Goal: Task Accomplishment & Management: Manage account settings

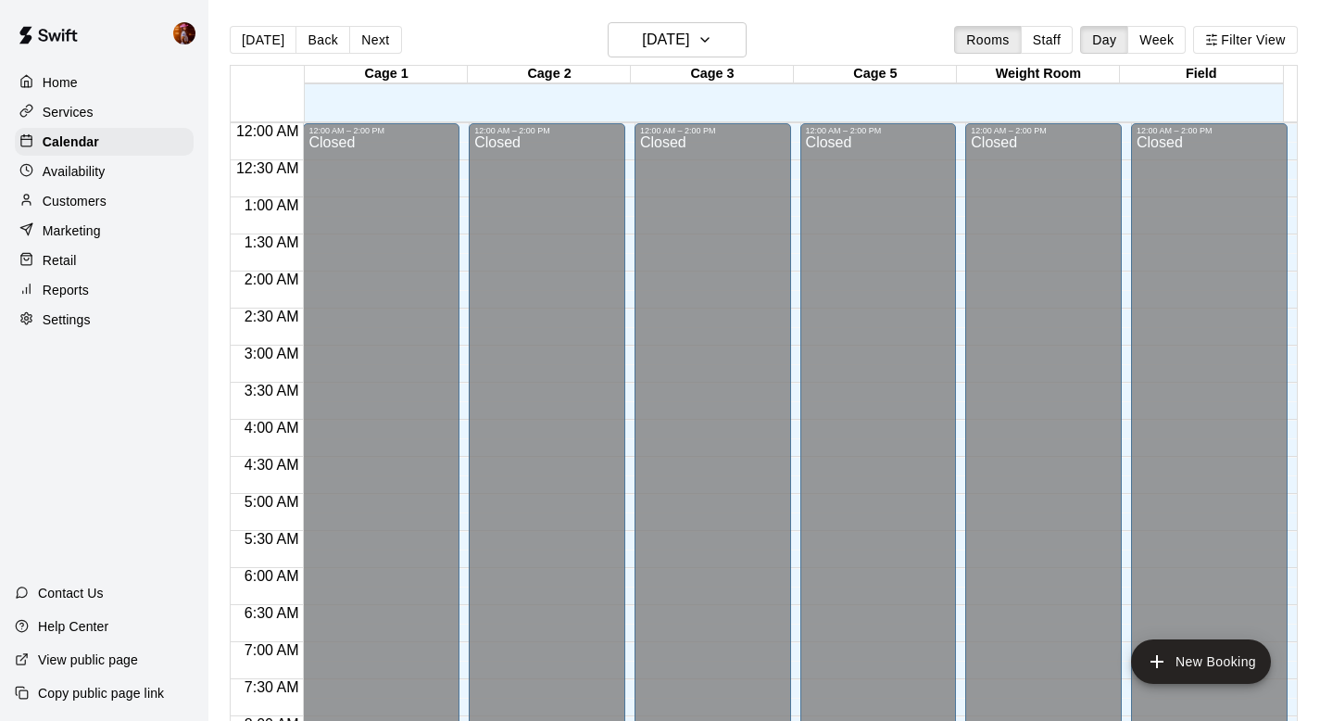
scroll to position [865, 0]
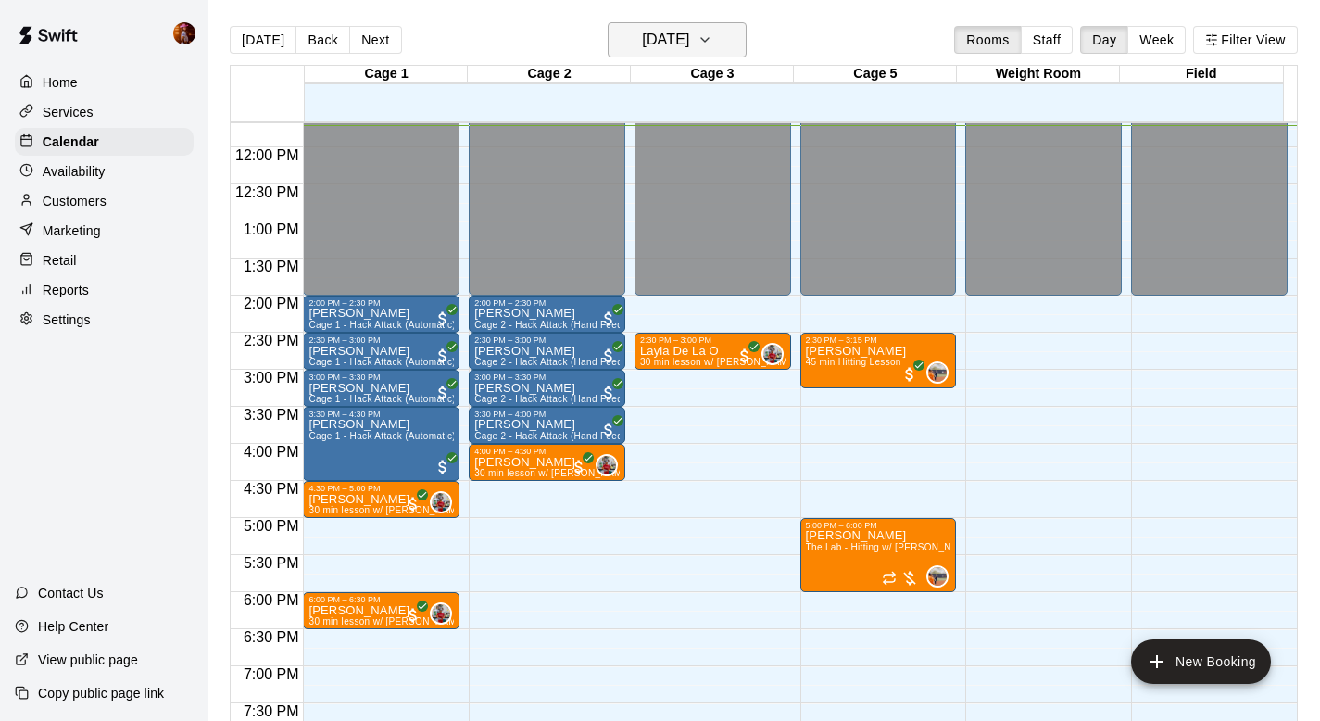
click at [689, 31] on h6 "Friday Sep 19" at bounding box center [665, 40] width 47 height 26
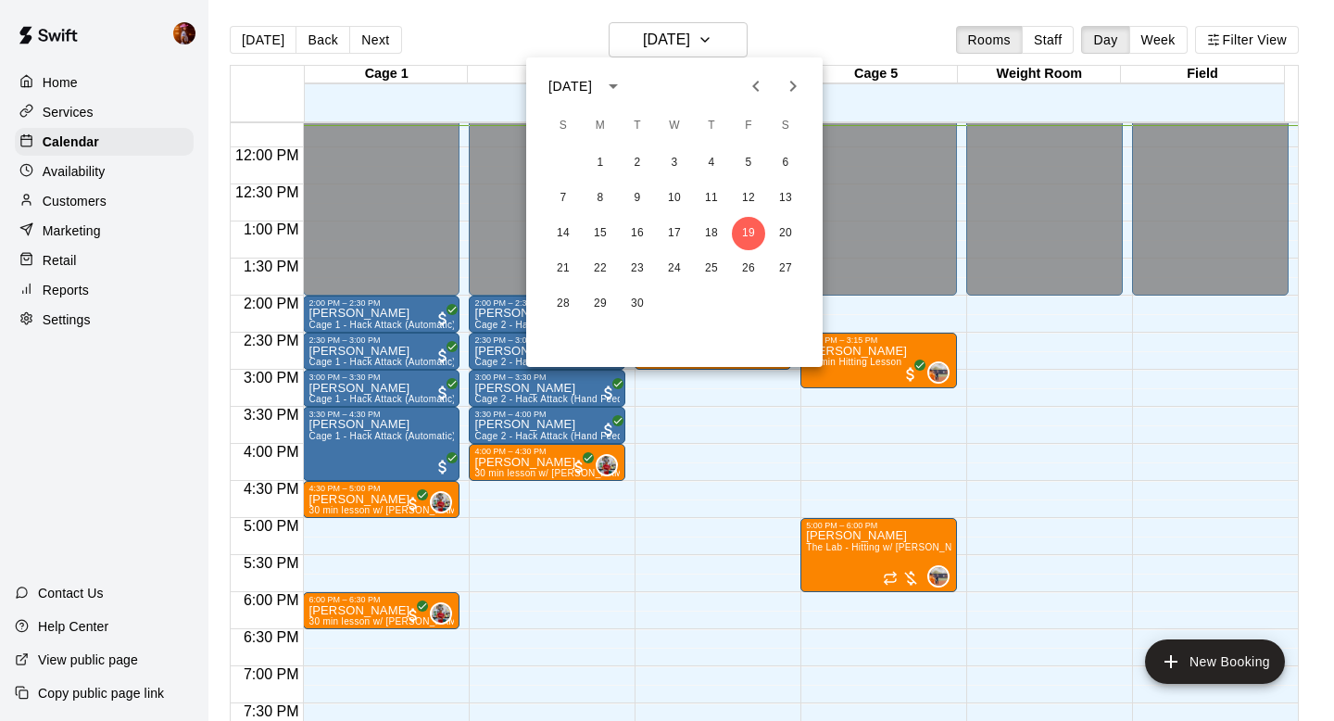
click at [797, 89] on icon "Next month" at bounding box center [793, 86] width 22 height 22
click at [561, 273] on button "19" at bounding box center [563, 268] width 33 height 33
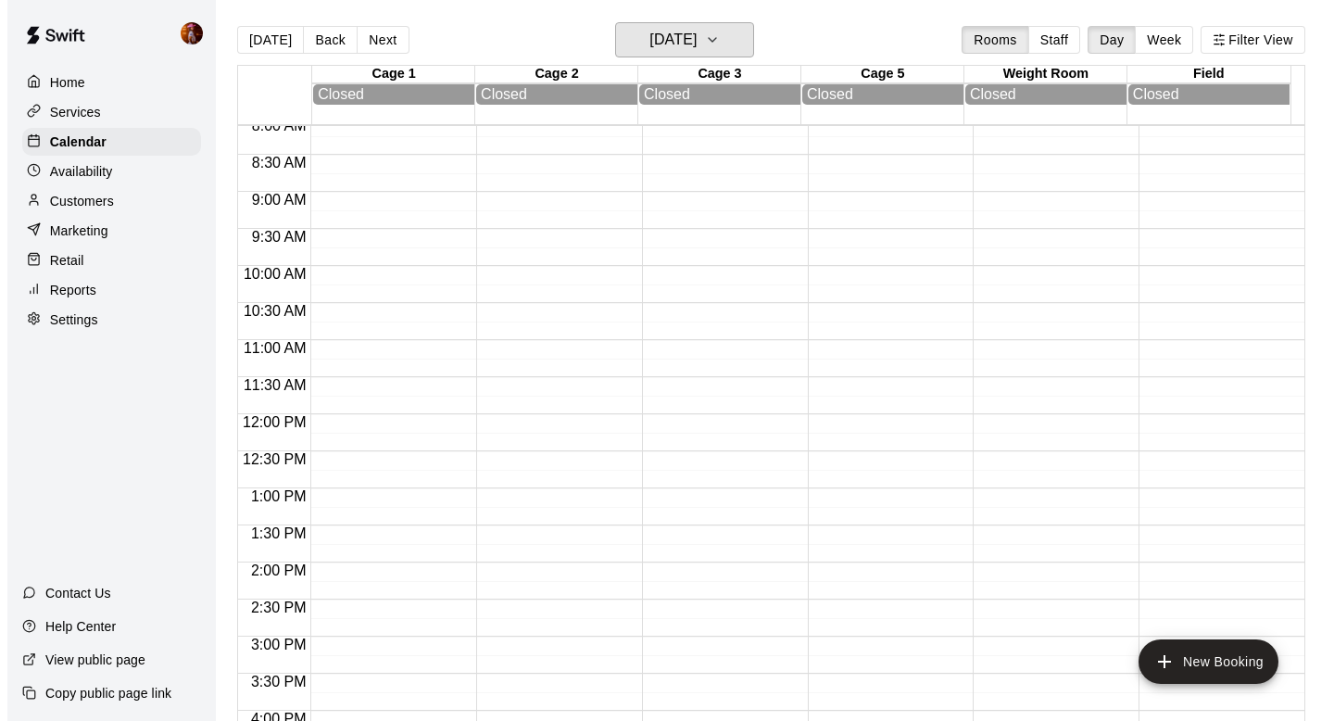
scroll to position [600, 0]
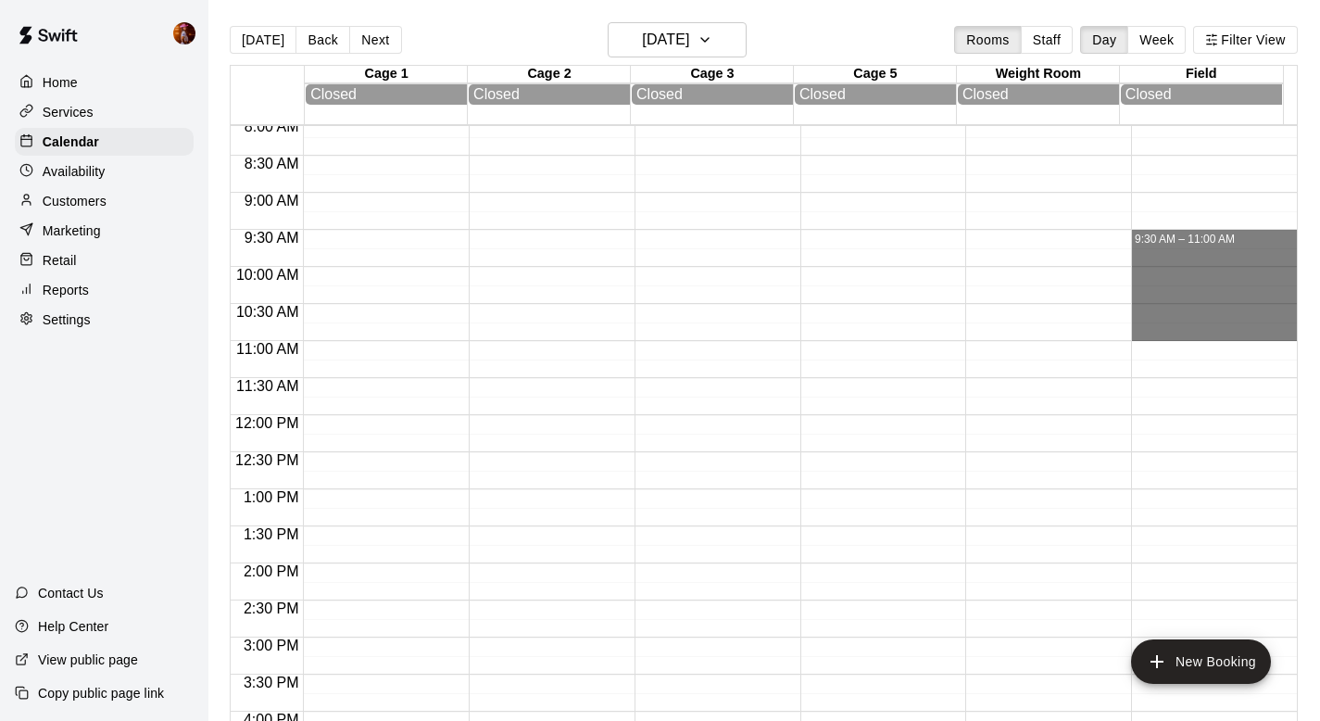
drag, startPoint x: 1139, startPoint y: 236, endPoint x: 1147, endPoint y: 328, distance: 92.0
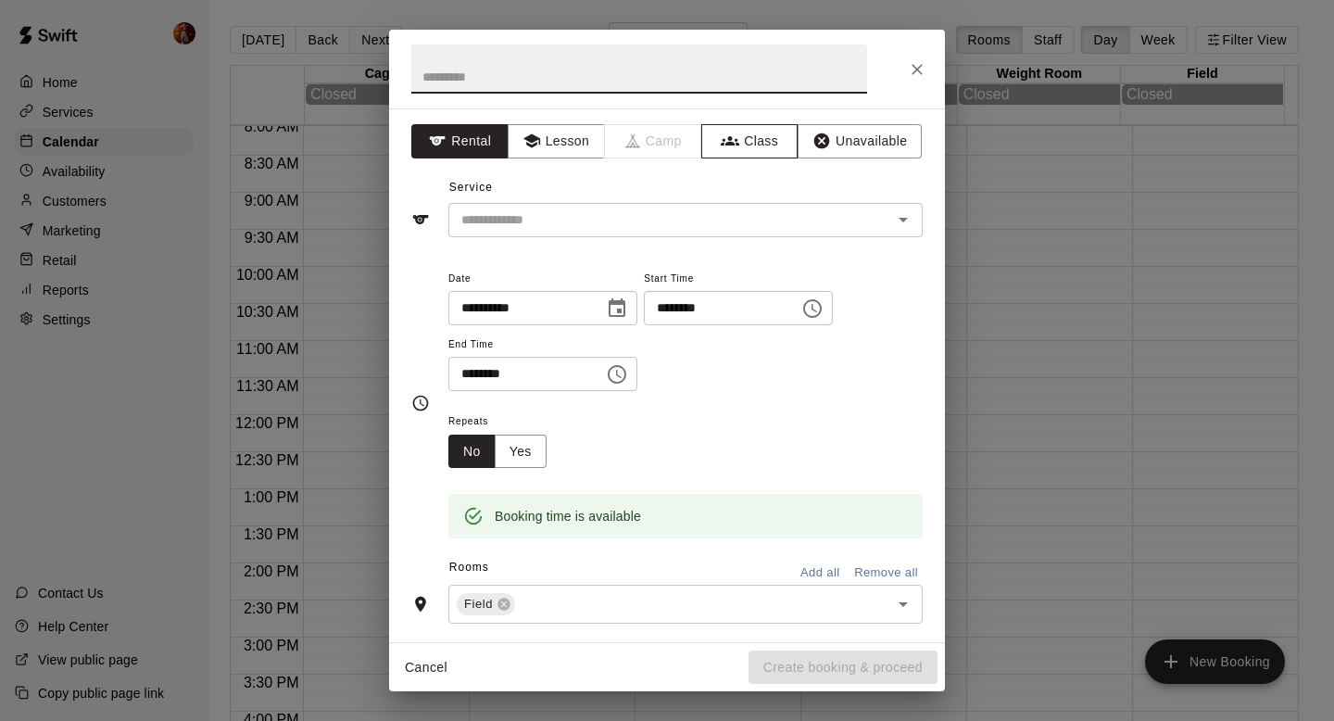
click at [760, 151] on button "Class" at bounding box center [749, 141] width 97 height 34
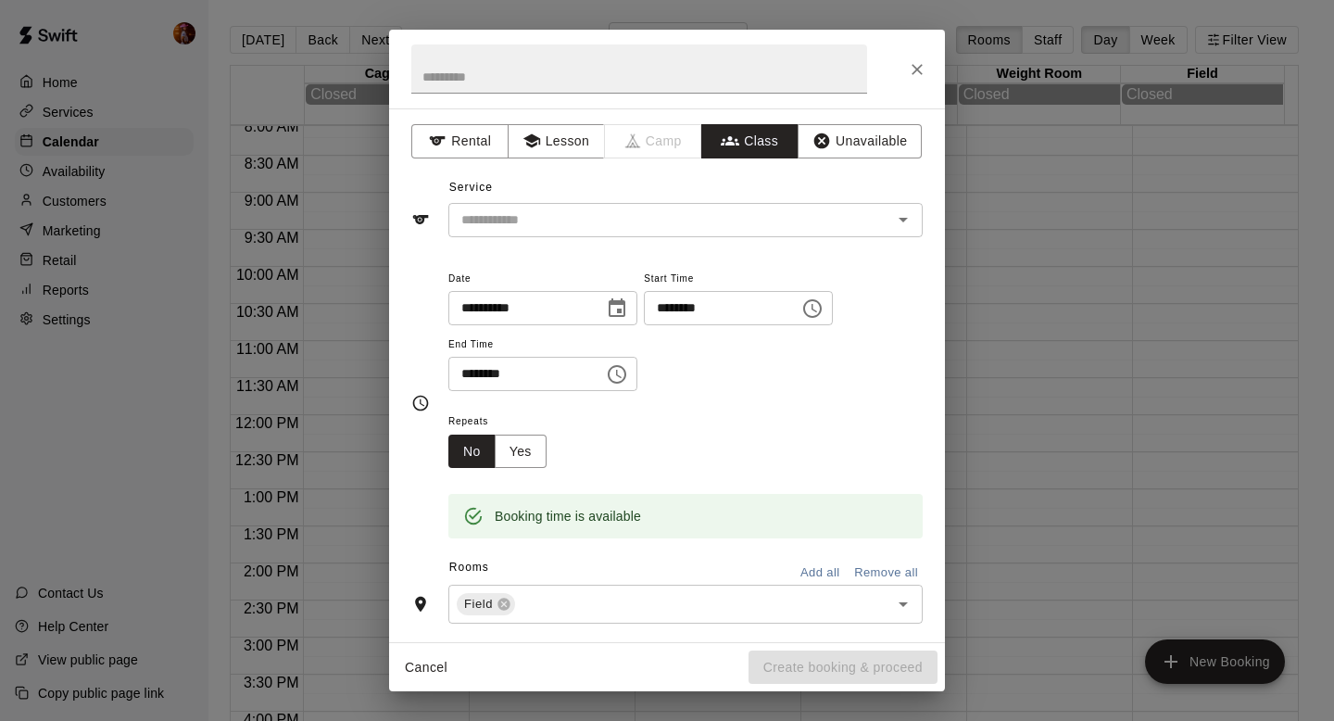
click at [580, 230] on input "text" at bounding box center [670, 219] width 433 height 23
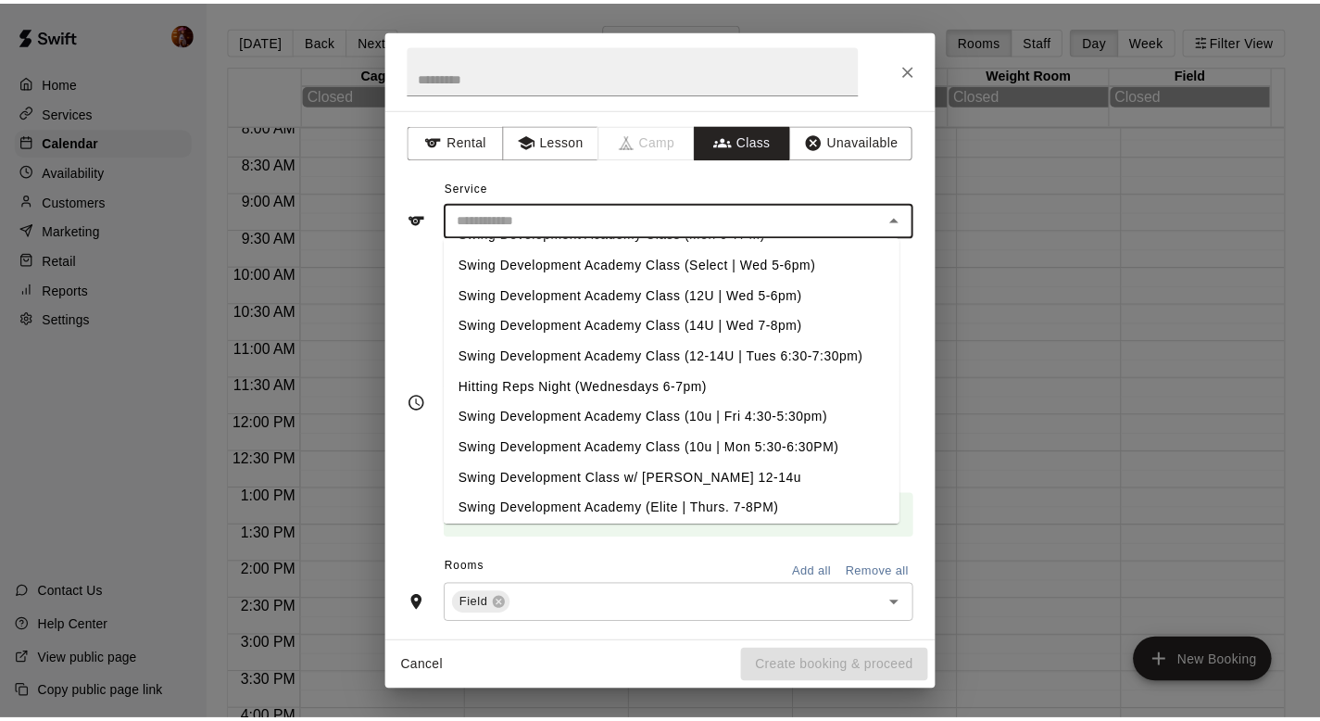
scroll to position [644, 0]
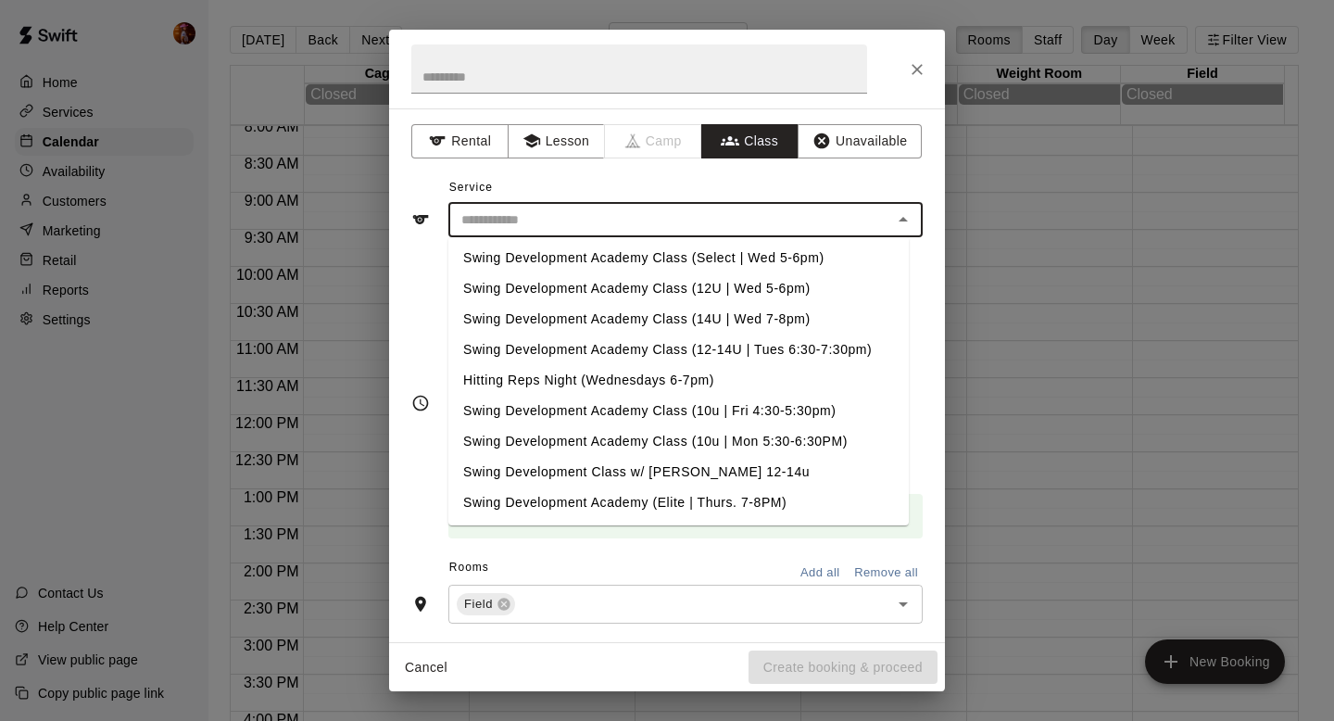
click at [1125, 324] on div "**********" at bounding box center [667, 360] width 1334 height 721
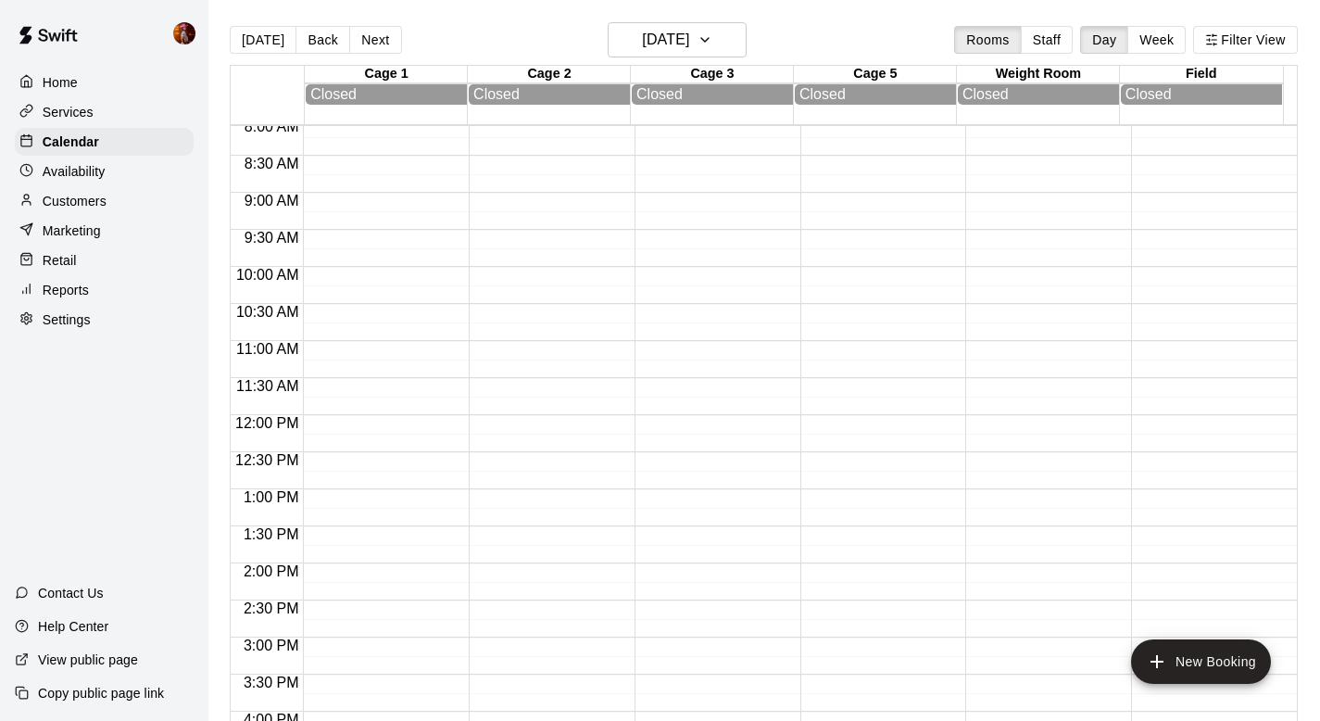
click at [92, 107] on p "Services" at bounding box center [68, 112] width 51 height 19
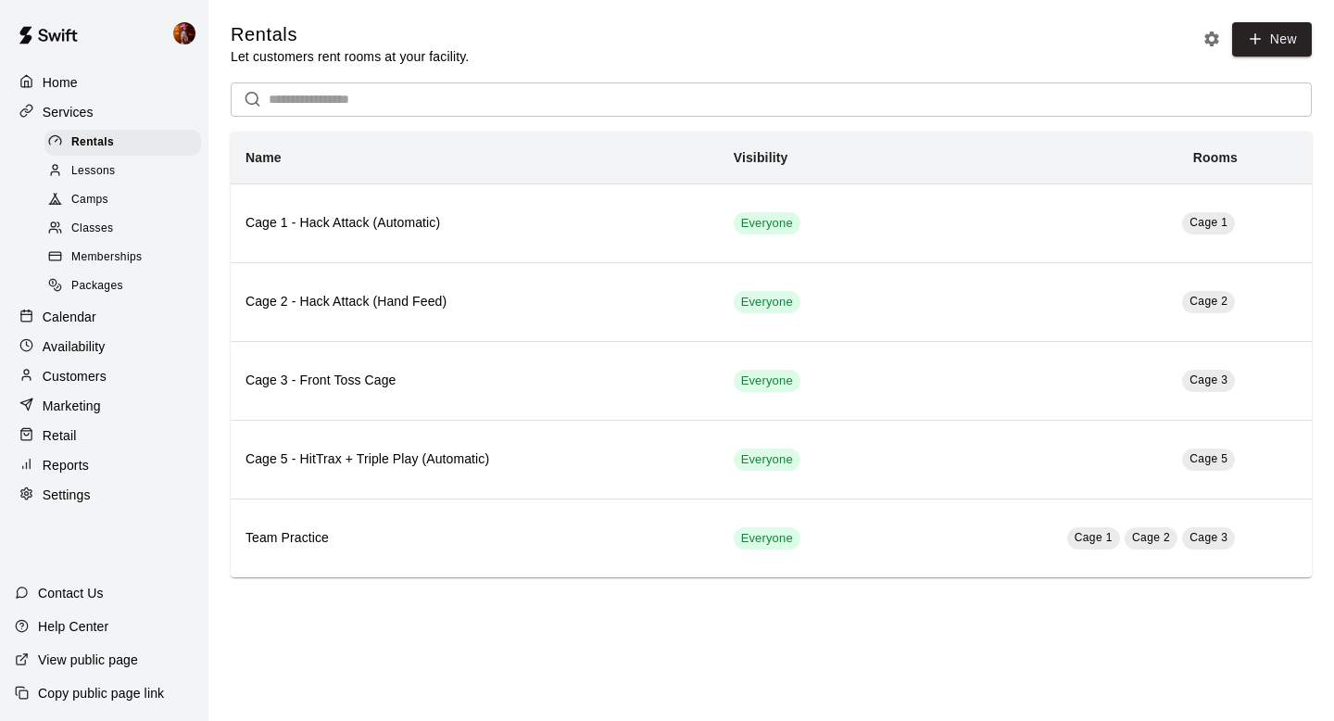
click at [110, 234] on span "Classes" at bounding box center [92, 229] width 42 height 19
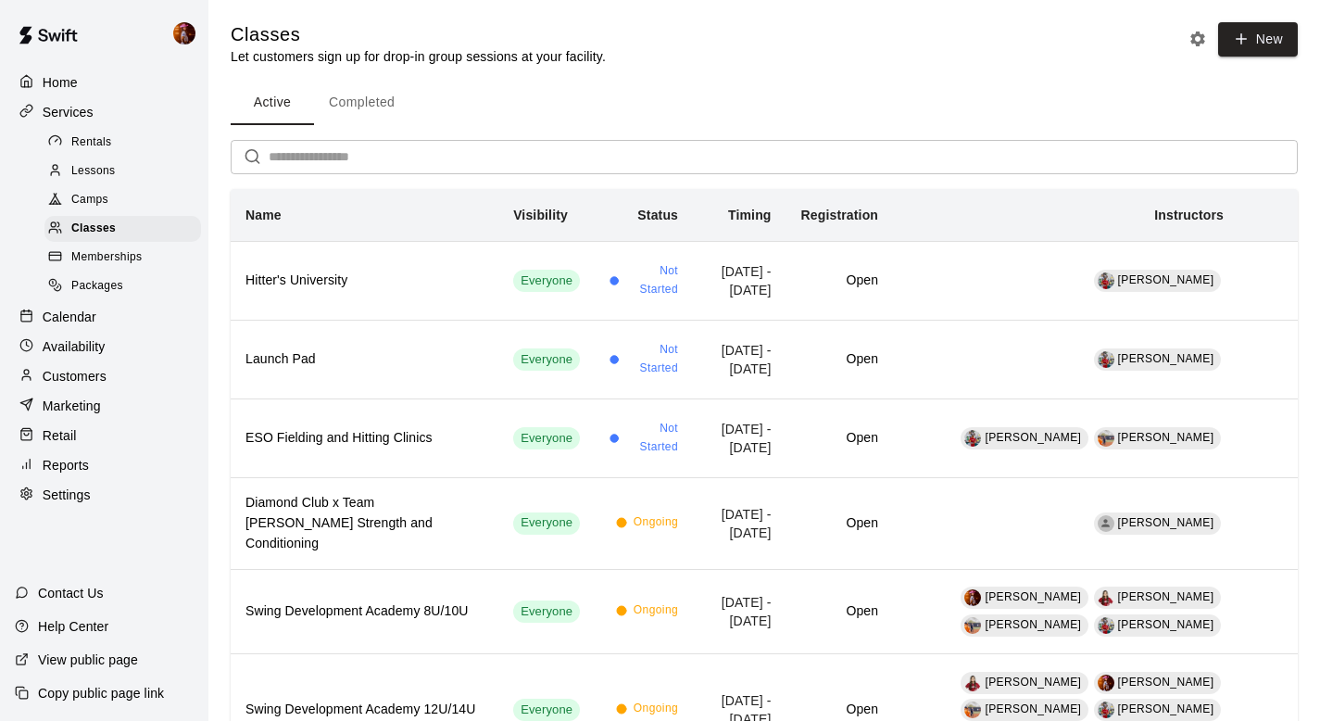
click at [699, 170] on input "text" at bounding box center [783, 157] width 1029 height 34
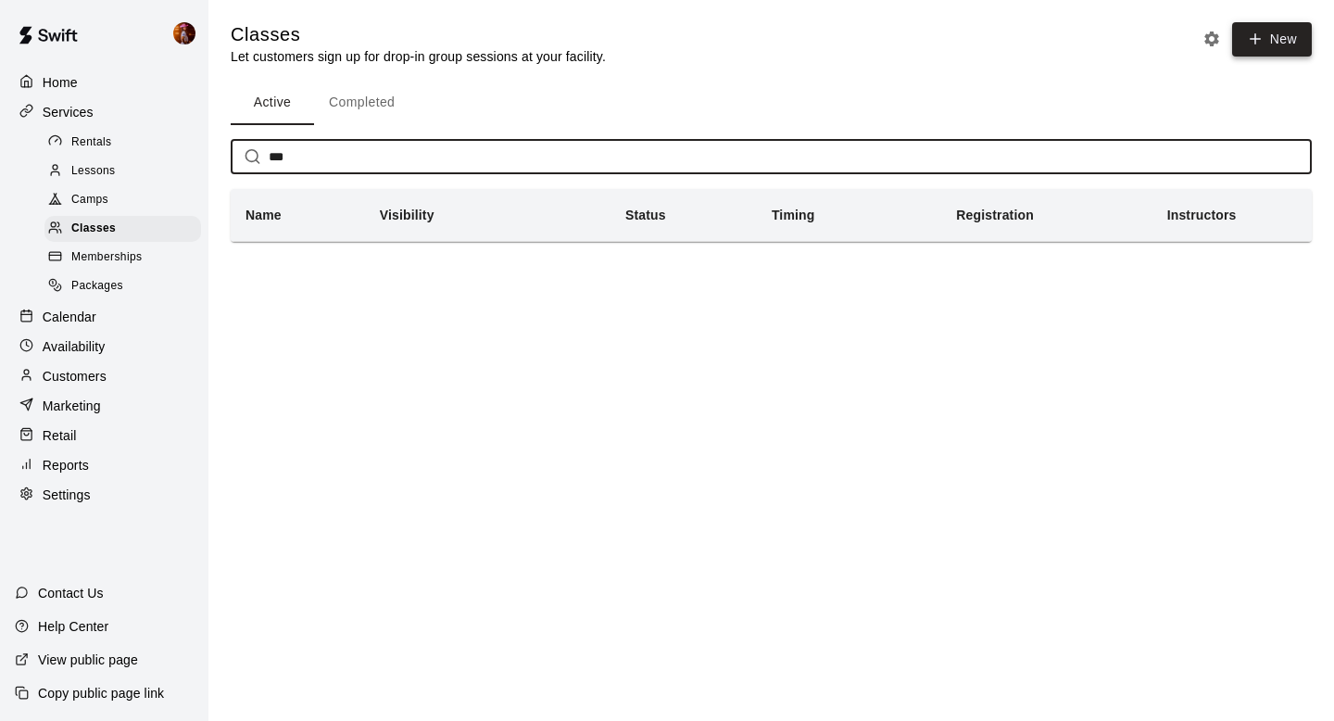
type input "***"
click at [1263, 37] on icon "button" at bounding box center [1255, 39] width 17 height 17
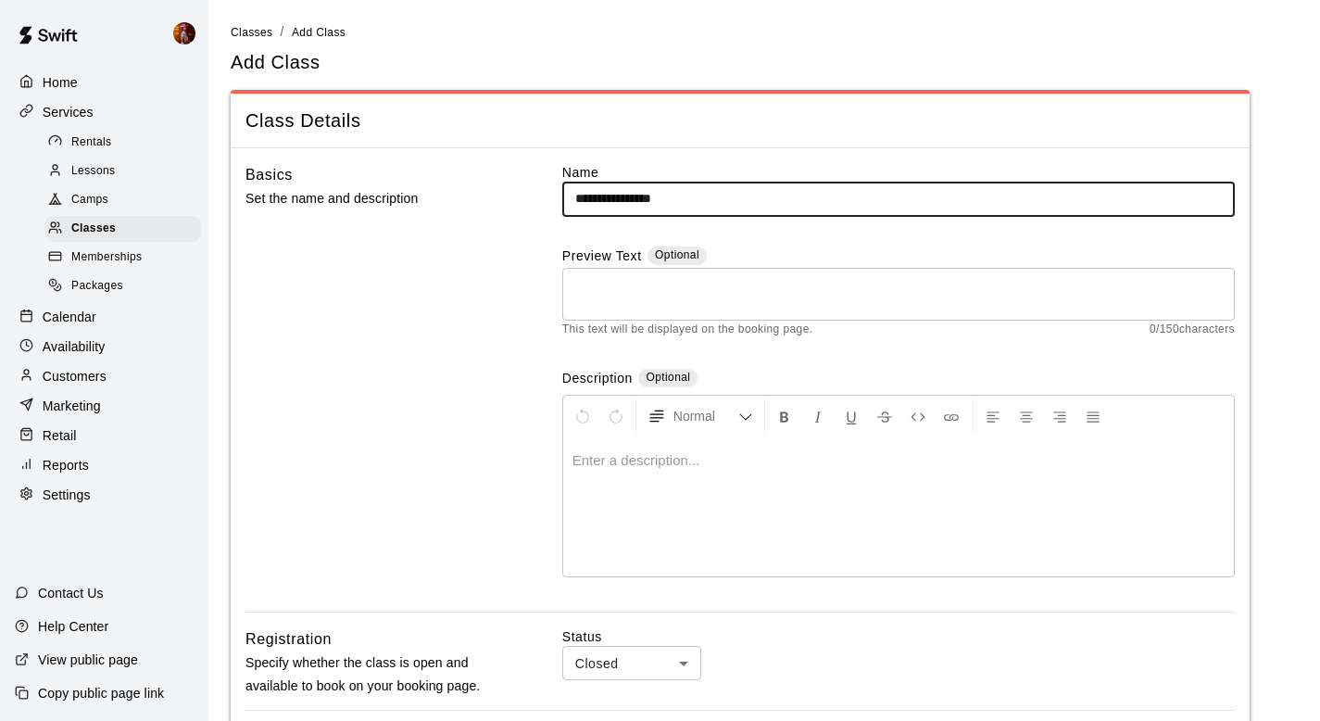
type input "**********"
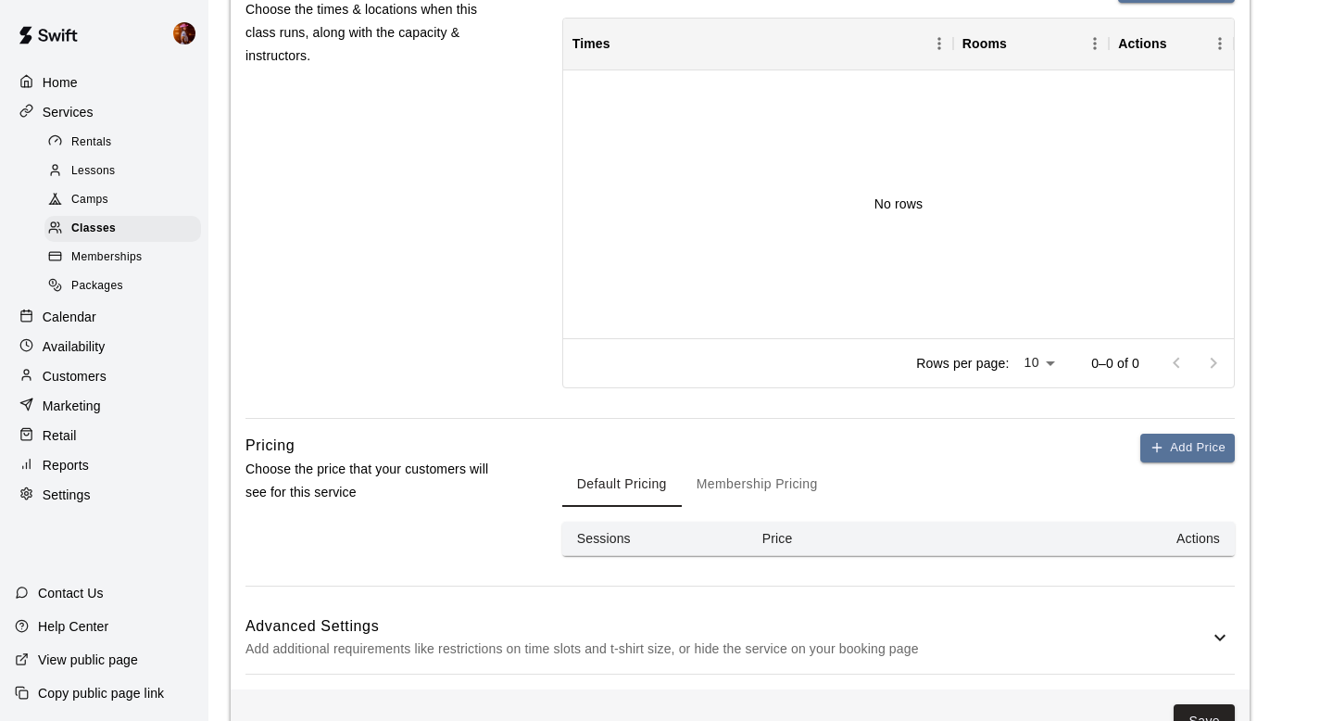
scroll to position [806, 0]
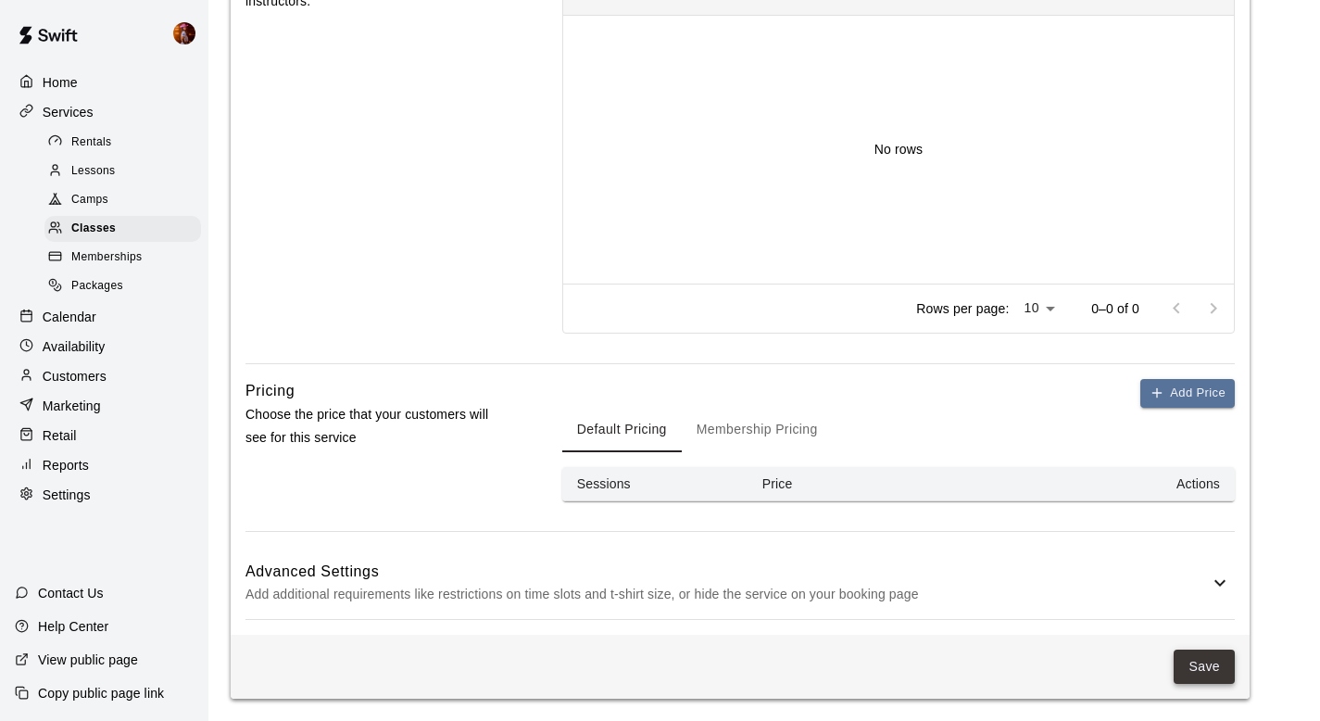
click at [1194, 663] on button "Save" at bounding box center [1204, 666] width 61 height 34
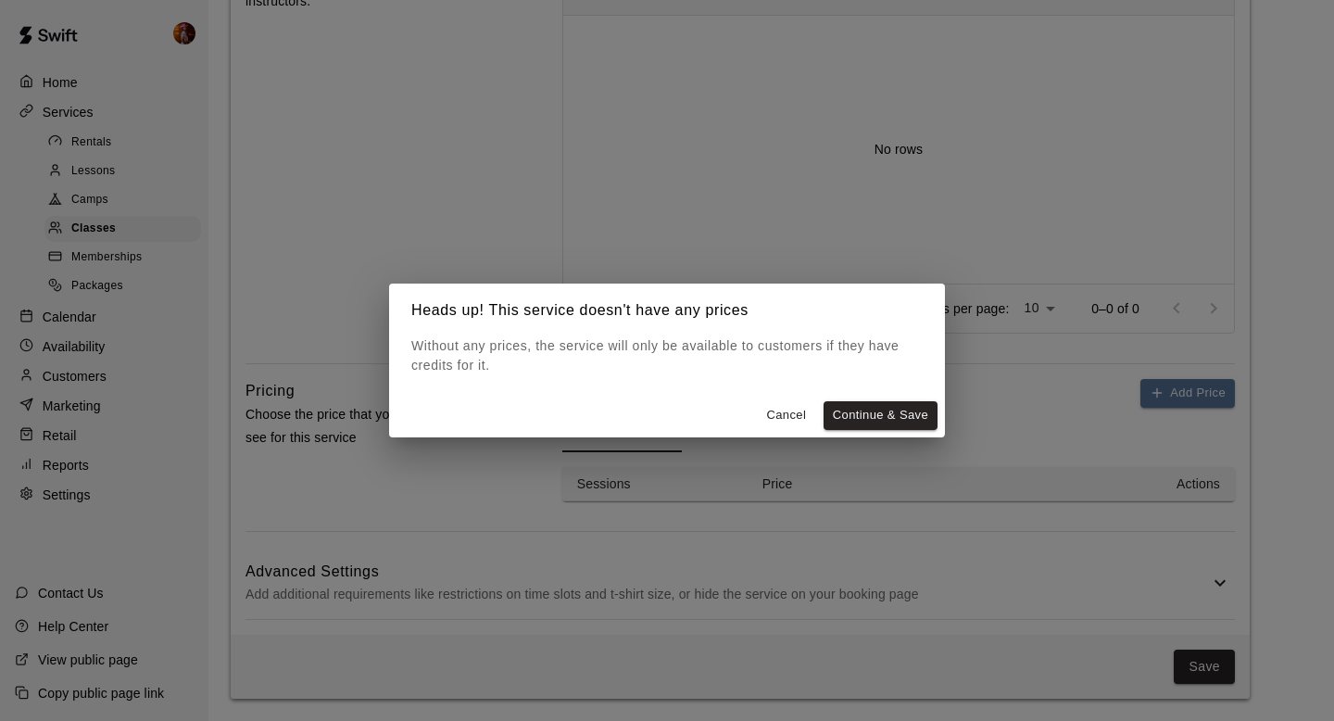
click at [800, 411] on button "Cancel" at bounding box center [786, 415] width 59 height 29
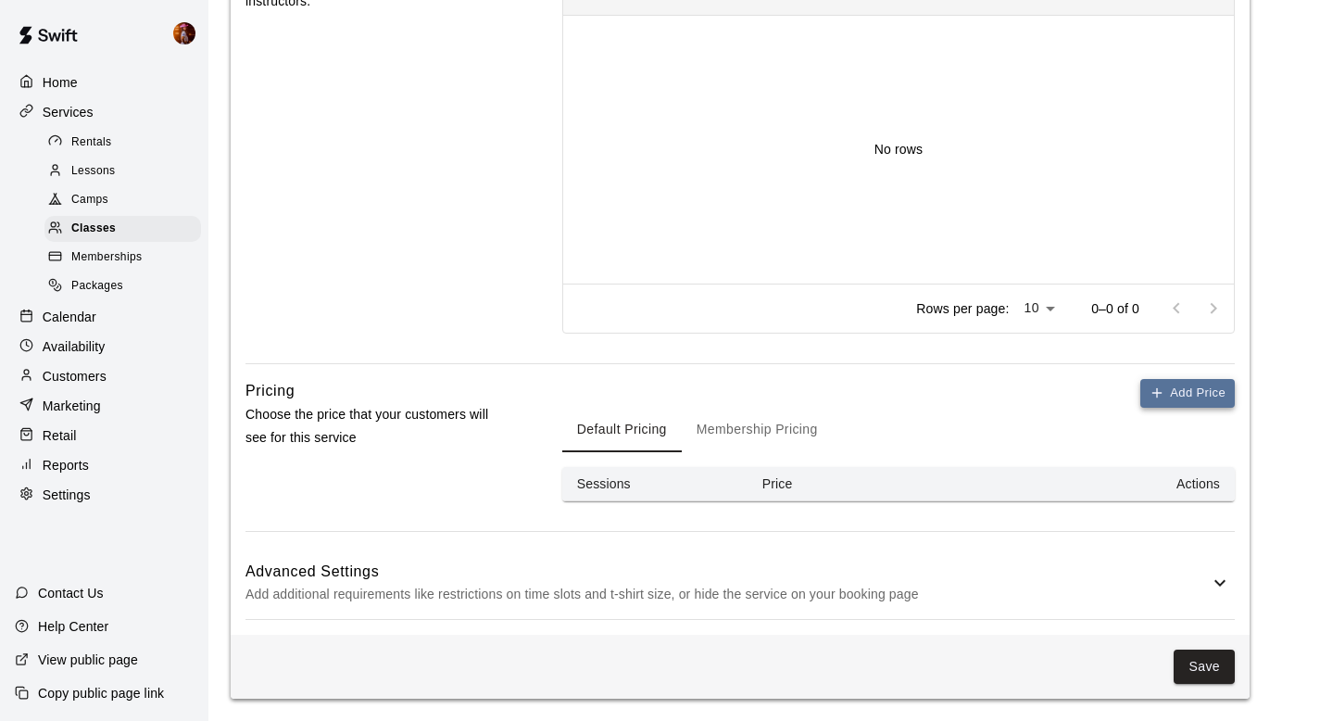
click at [1172, 399] on button "Add Price" at bounding box center [1187, 393] width 94 height 29
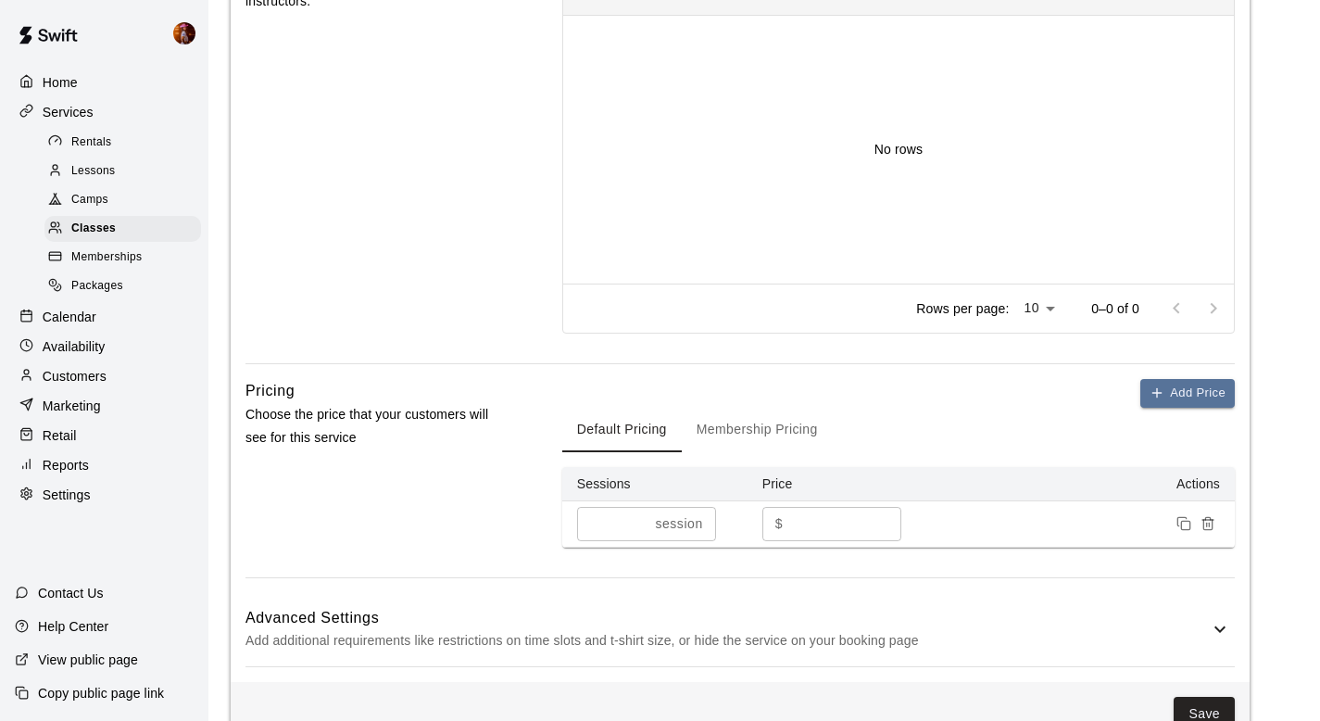
click at [813, 524] on input "*" at bounding box center [845, 524] width 111 height 34
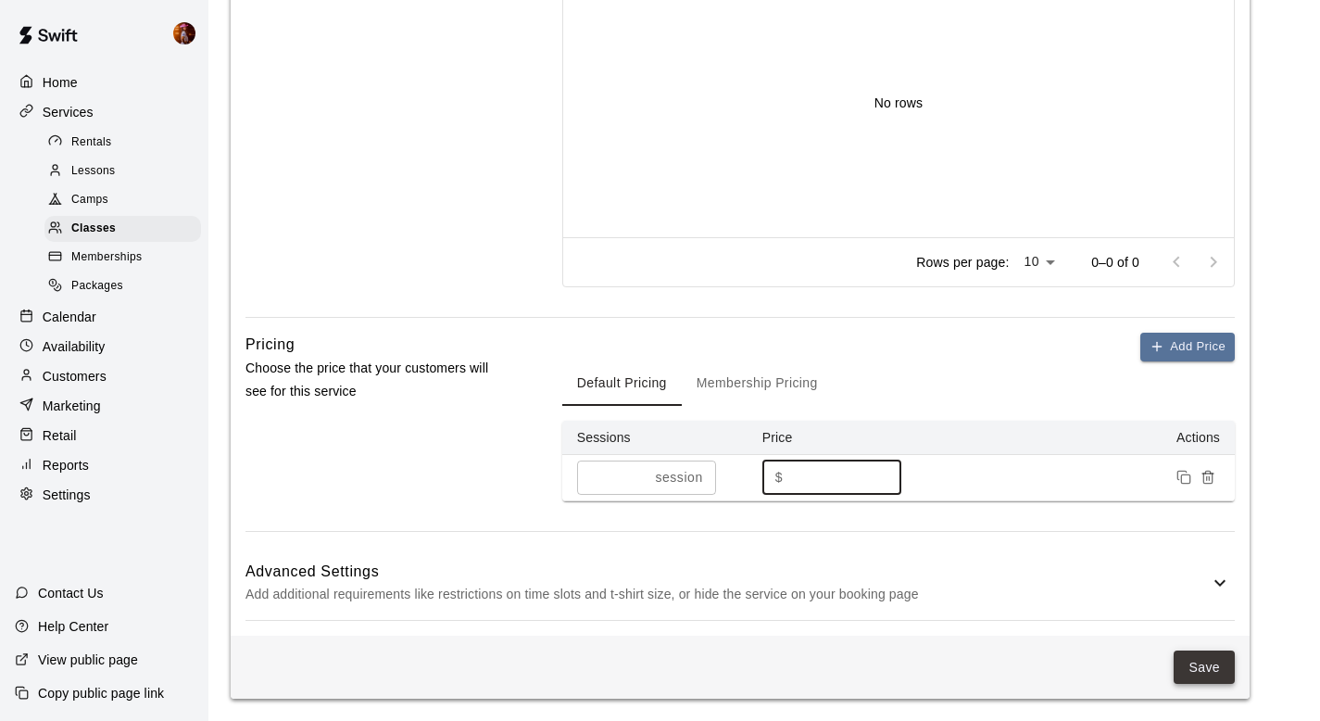
click at [1203, 666] on button "Save" at bounding box center [1204, 667] width 61 height 34
click at [813, 471] on input "**" at bounding box center [845, 477] width 111 height 34
type input "*"
click at [1211, 671] on span "Save" at bounding box center [1204, 667] width 61 height 34
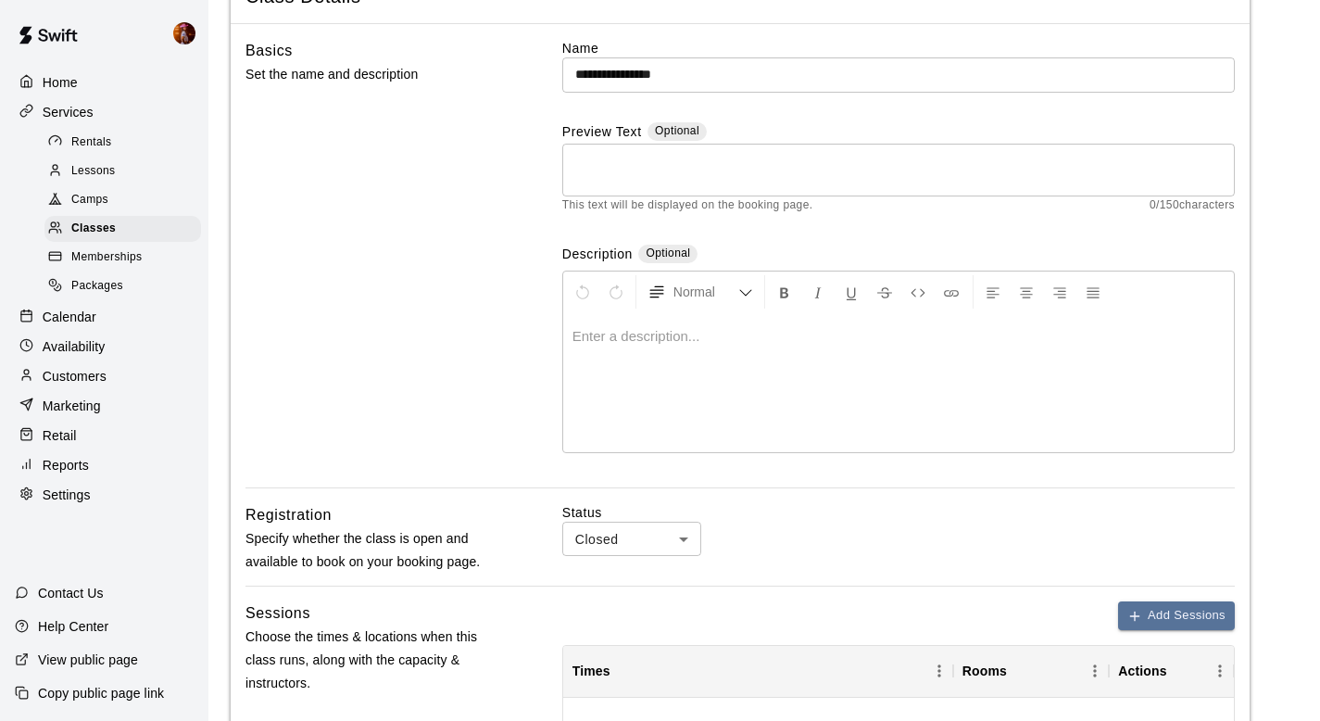
scroll to position [132, 0]
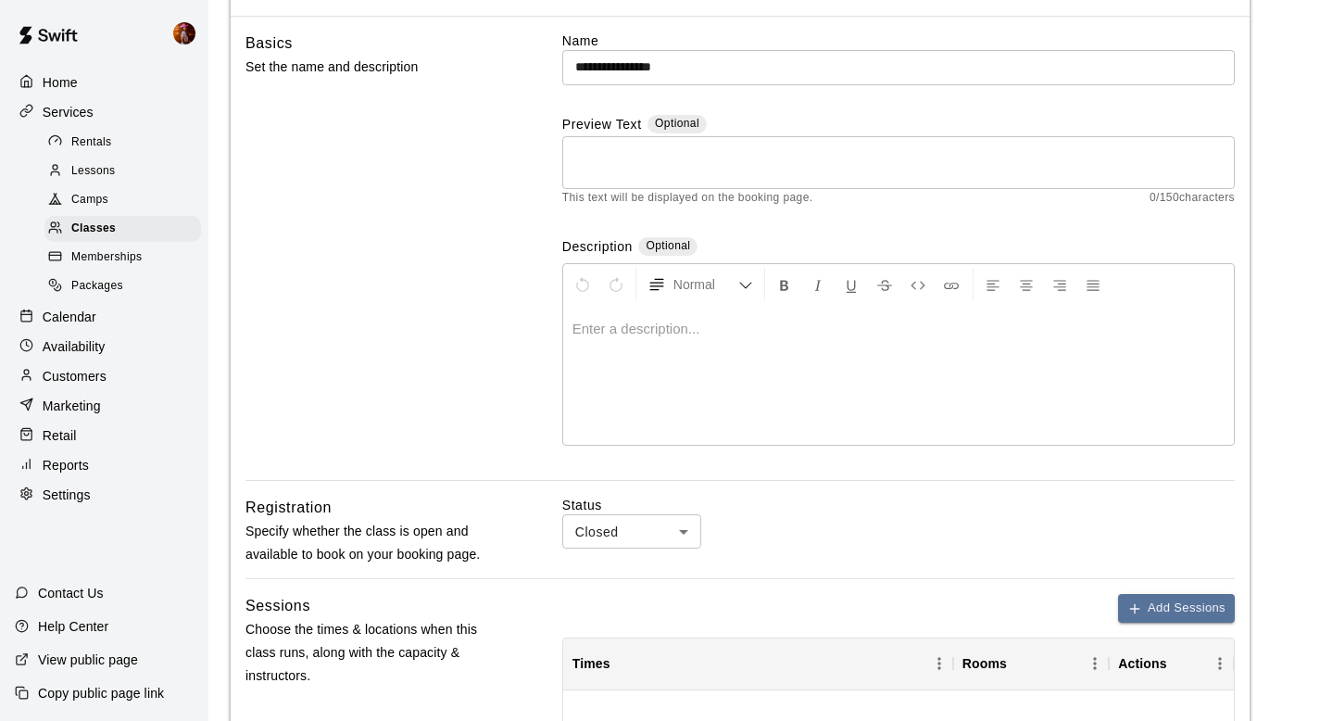
click at [628, 164] on textarea at bounding box center [898, 162] width 647 height 37
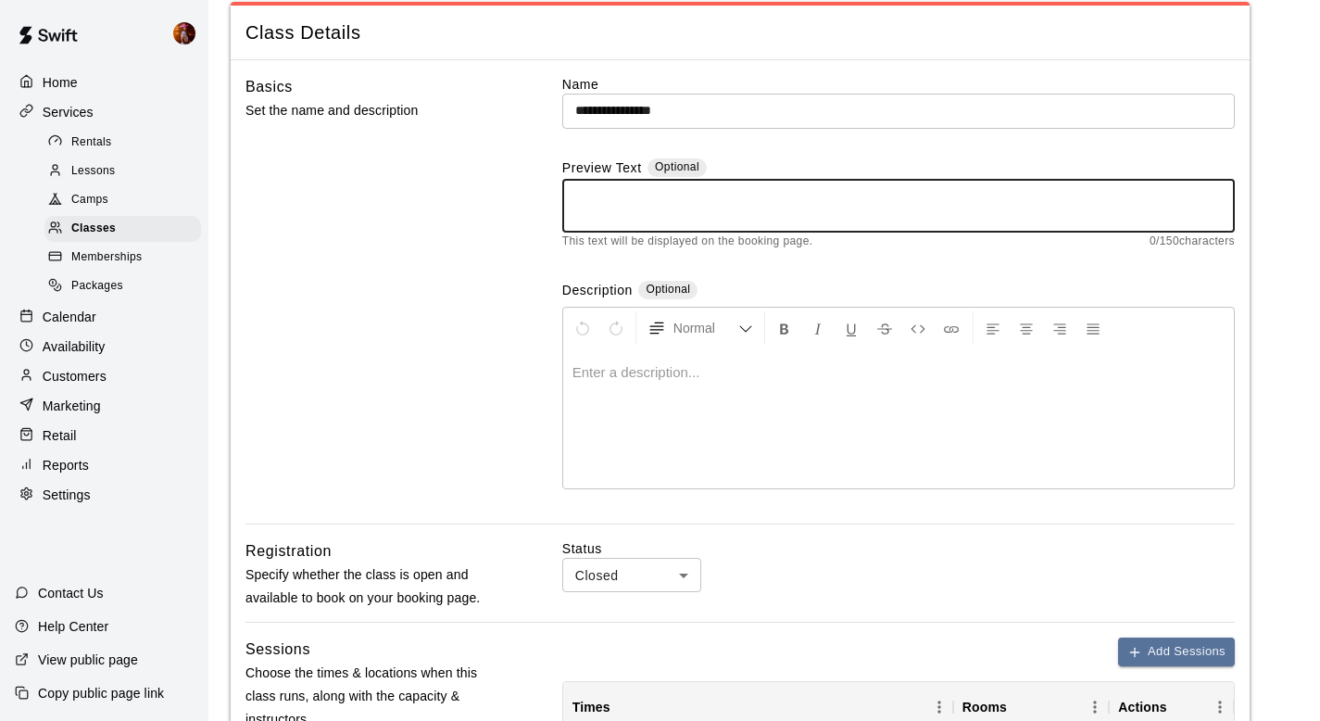
scroll to position [0, 0]
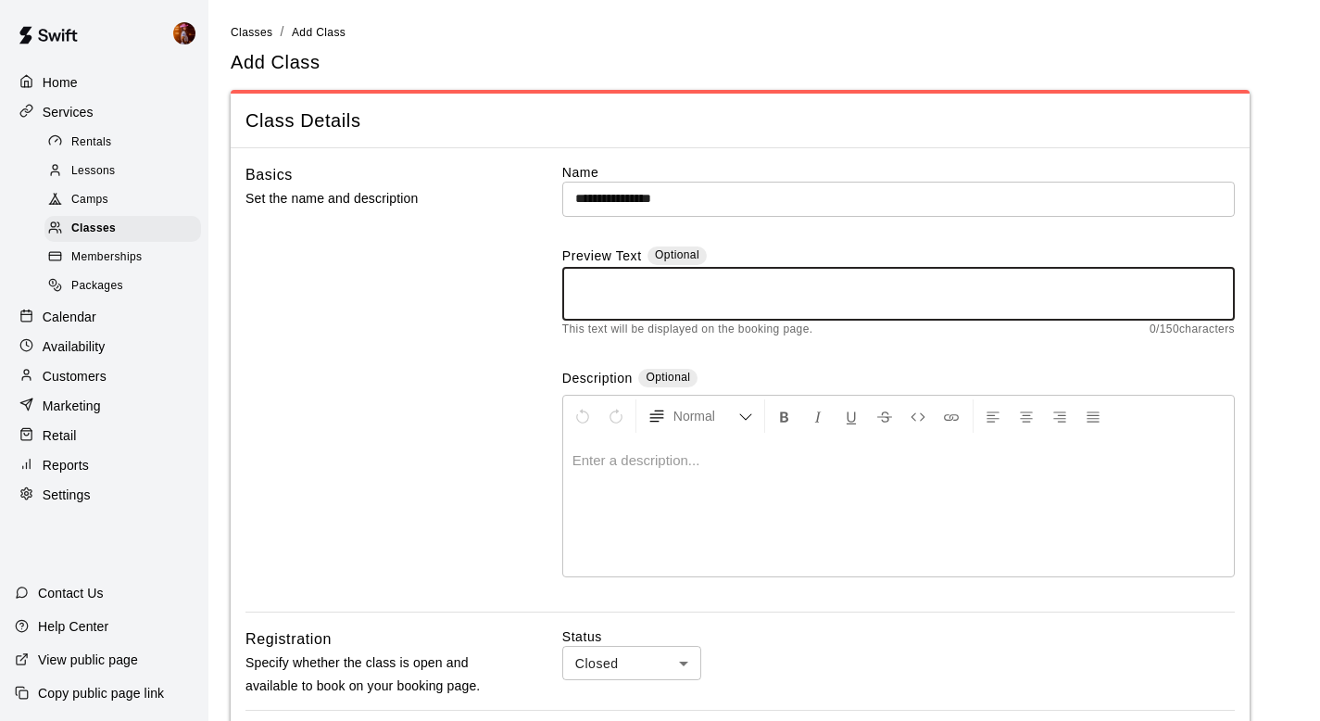
click at [594, 297] on textarea at bounding box center [898, 293] width 647 height 37
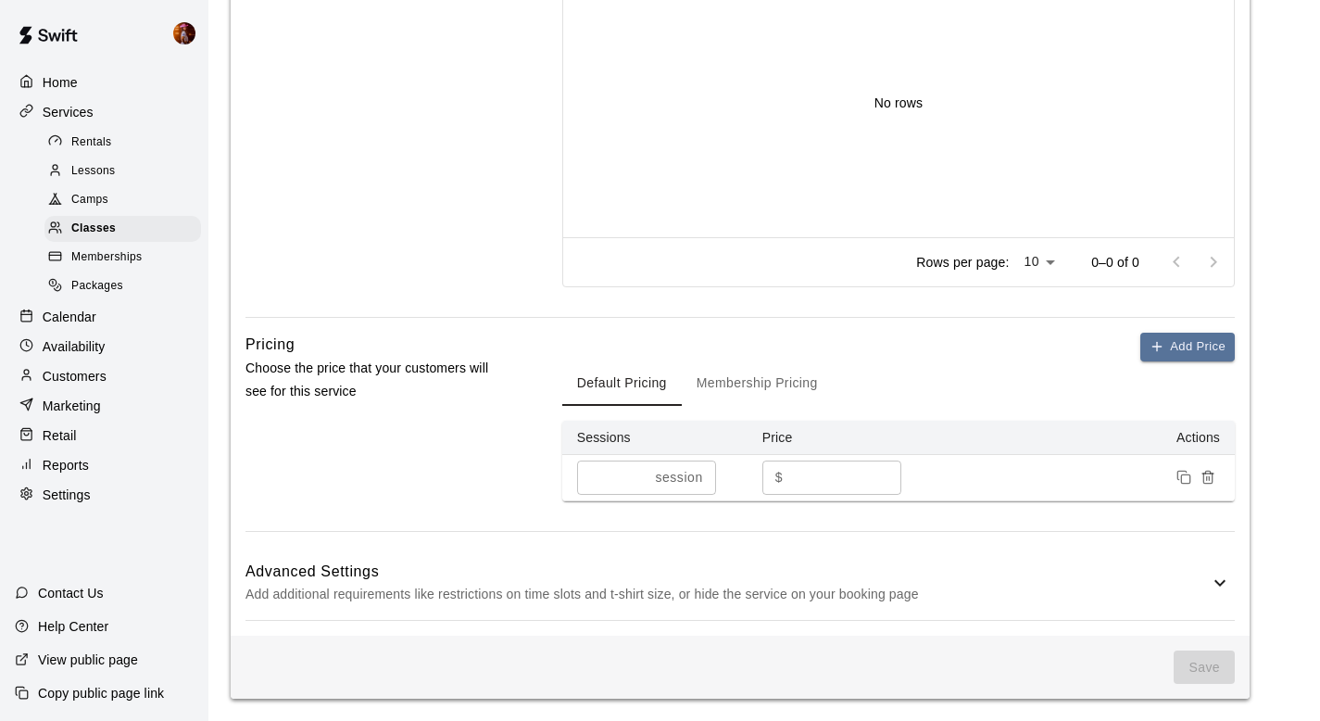
click at [797, 476] on input "number" at bounding box center [845, 477] width 111 height 34
type input "*"
click at [1188, 653] on button "Save" at bounding box center [1204, 667] width 61 height 34
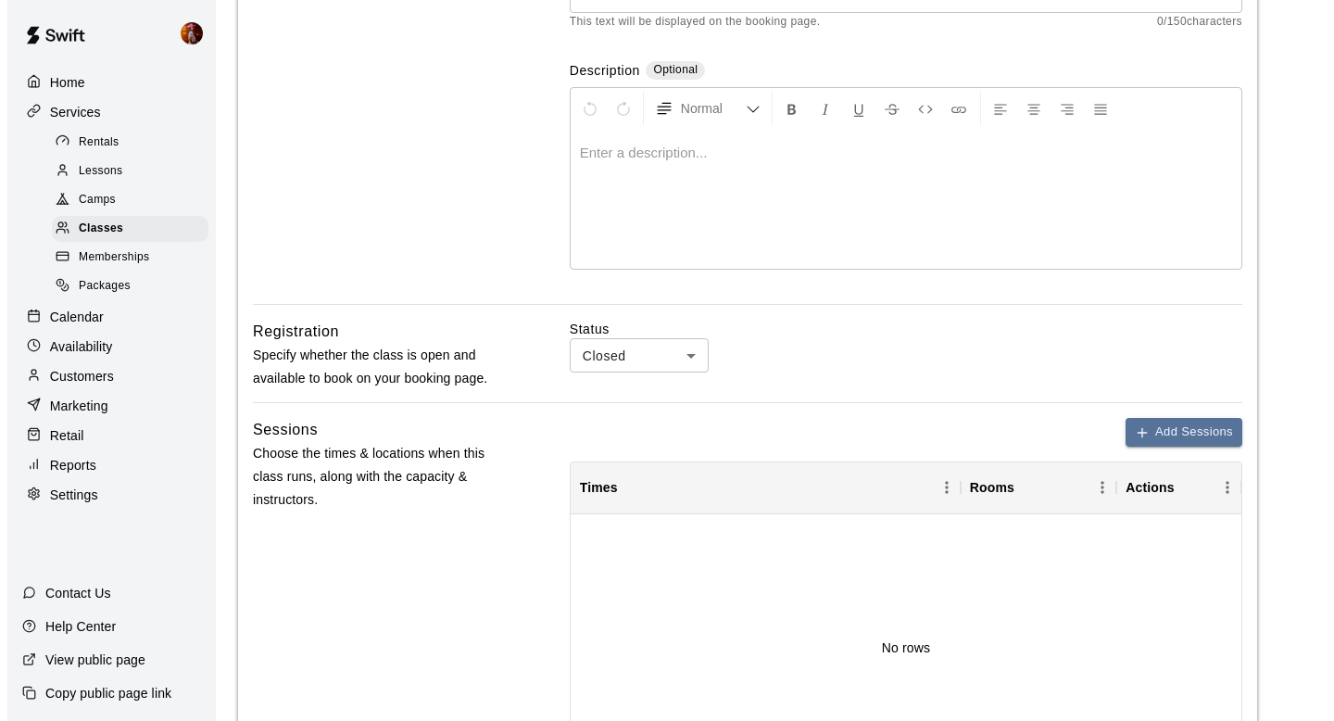
scroll to position [388, 0]
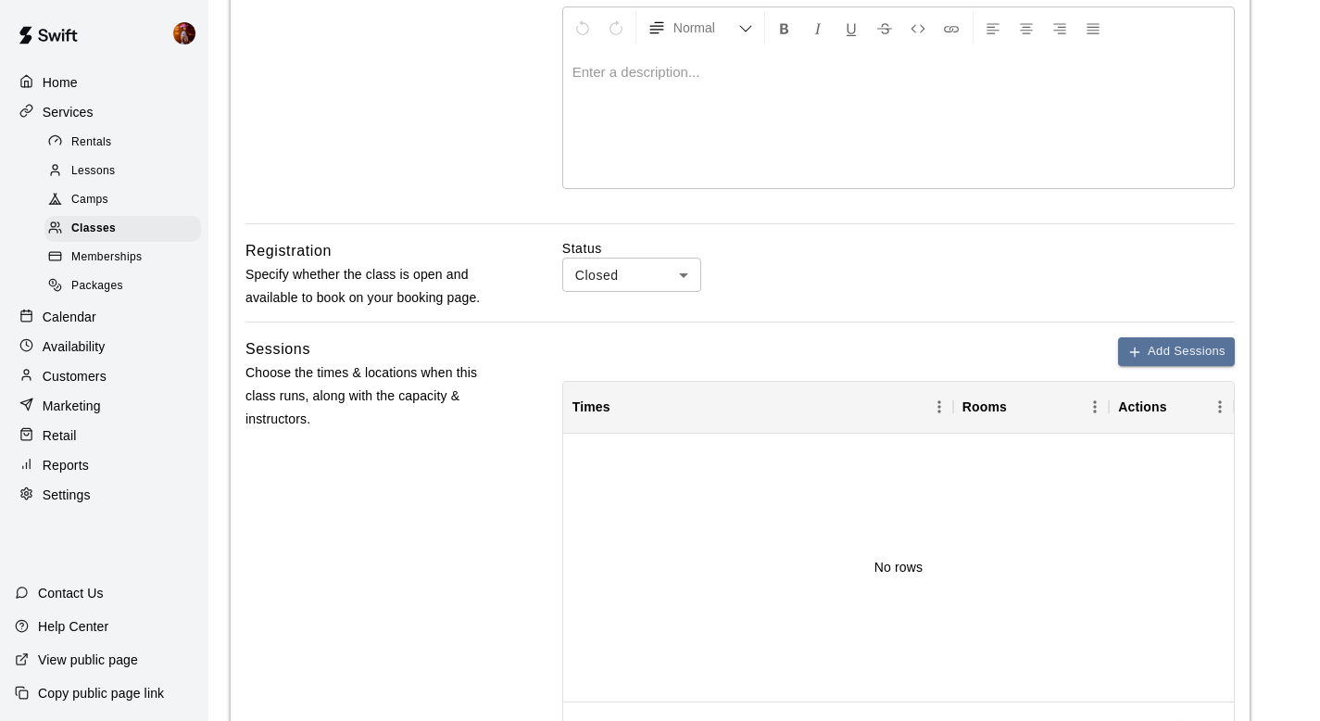
click at [647, 260] on body "**********" at bounding box center [660, 398] width 1320 height 1573
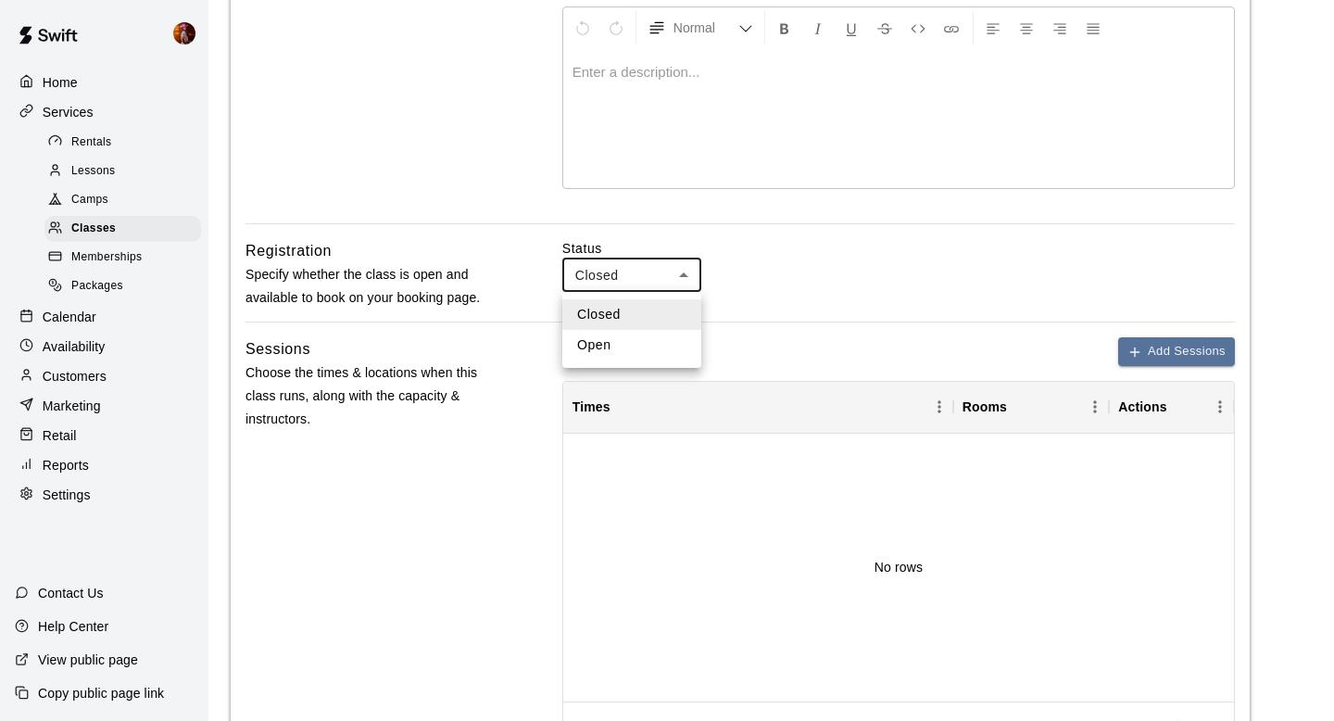
click at [650, 320] on li "Closed" at bounding box center [631, 314] width 139 height 31
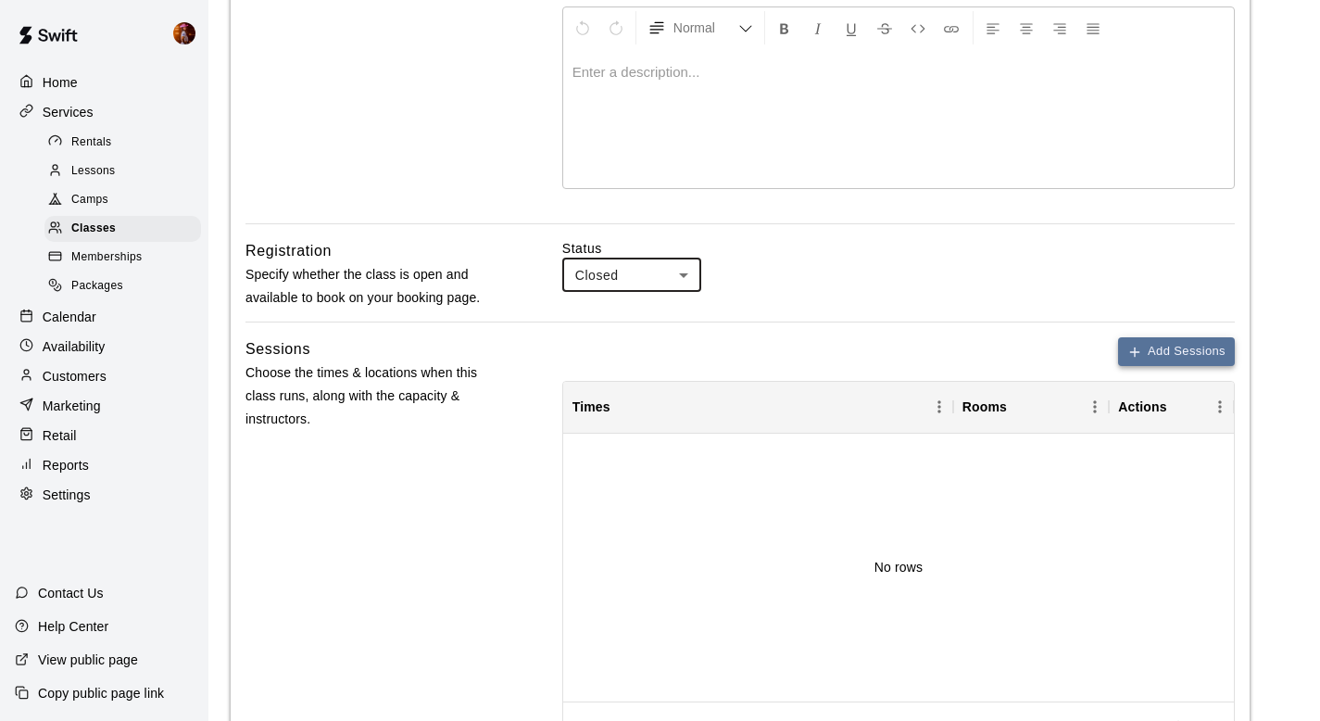
click at [1181, 346] on button "Add Sessions" at bounding box center [1176, 351] width 117 height 29
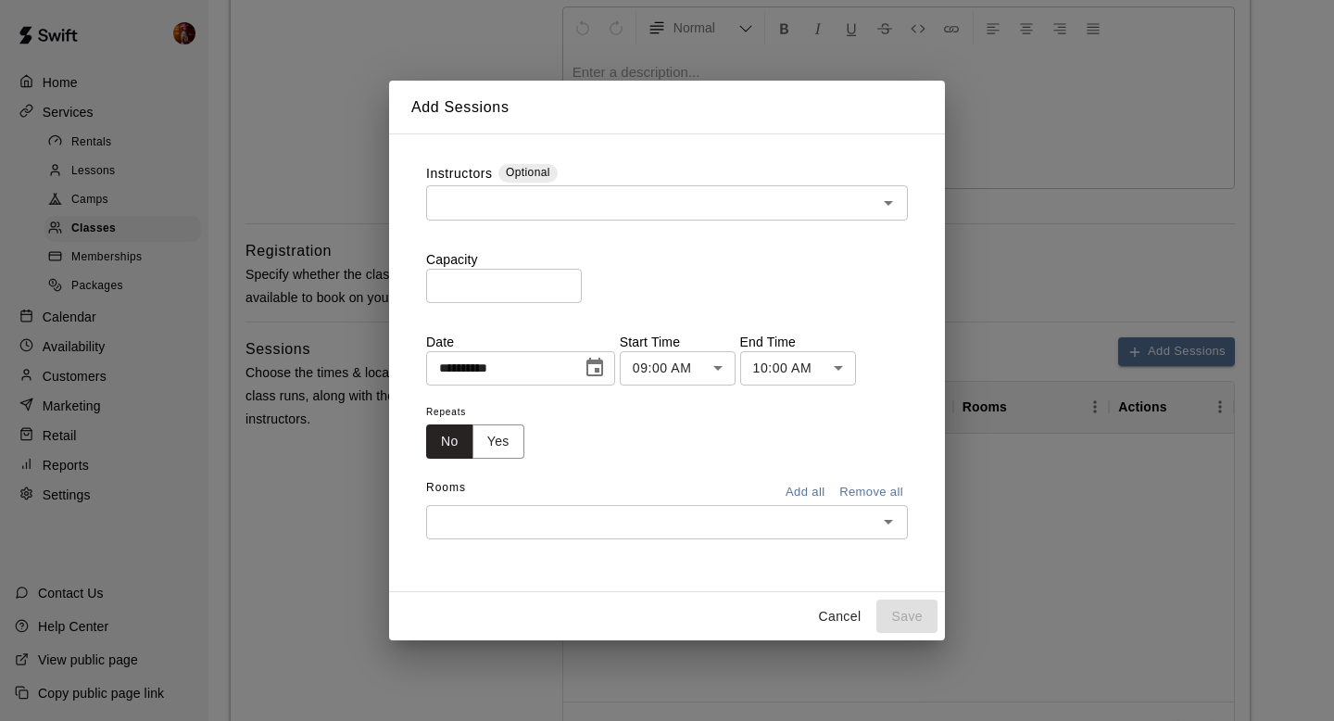
click at [596, 368] on icon "Choose date, selected date is Sep 19, 2025" at bounding box center [595, 368] width 22 height 22
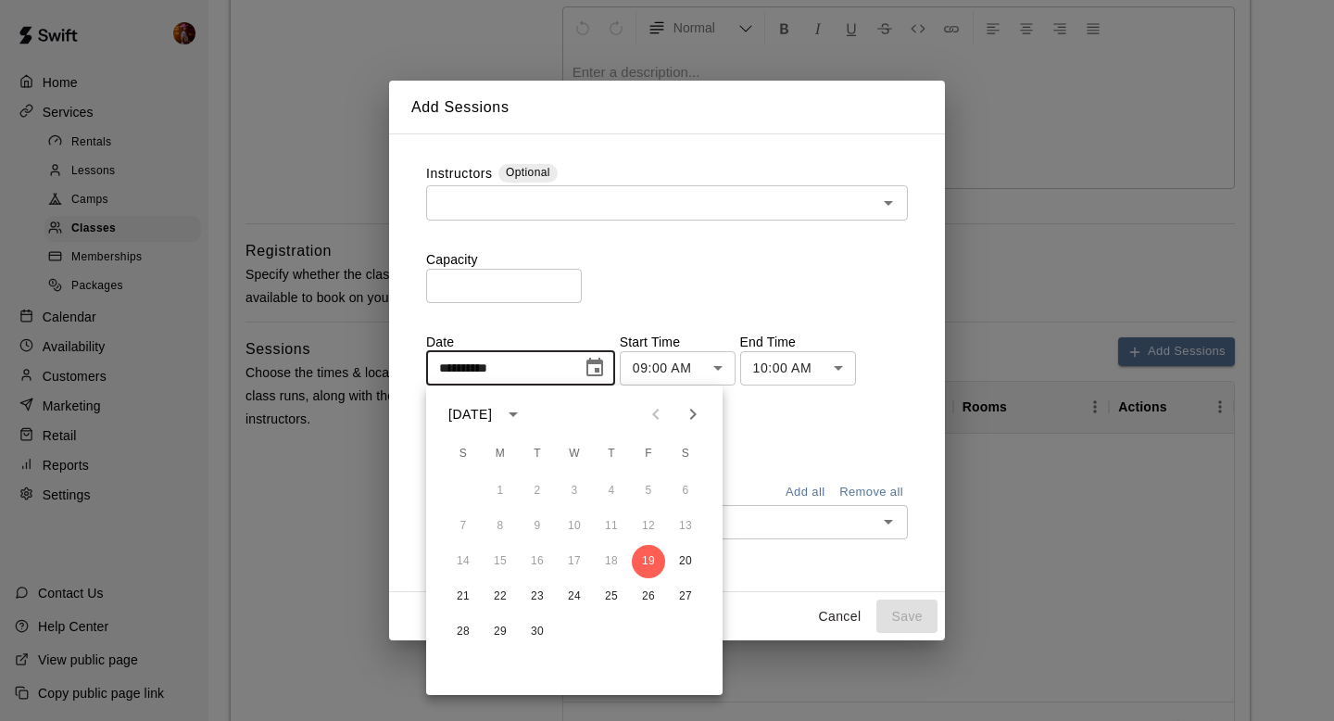
click at [685, 418] on icon "Next month" at bounding box center [693, 414] width 22 height 22
click at [465, 599] on button "19" at bounding box center [462, 596] width 33 height 33
type input "**********"
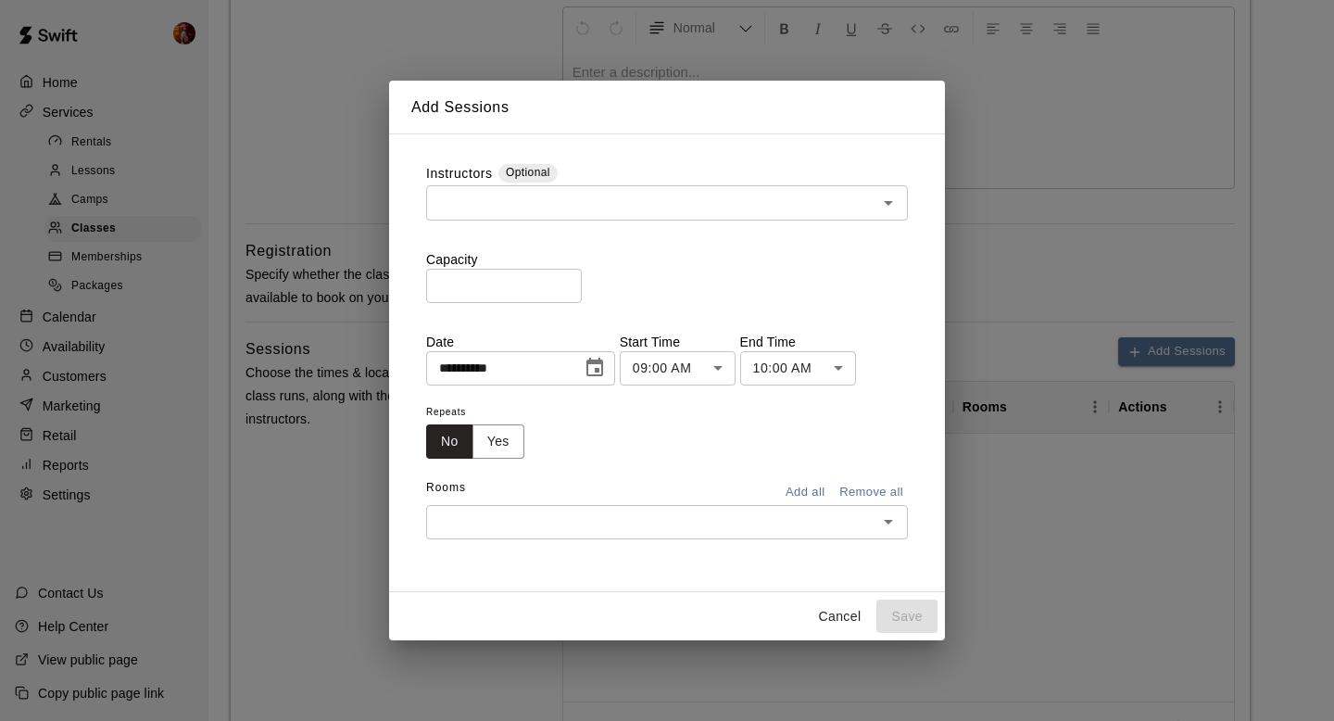
click at [704, 355] on body "**********" at bounding box center [667, 398] width 1334 height 1573
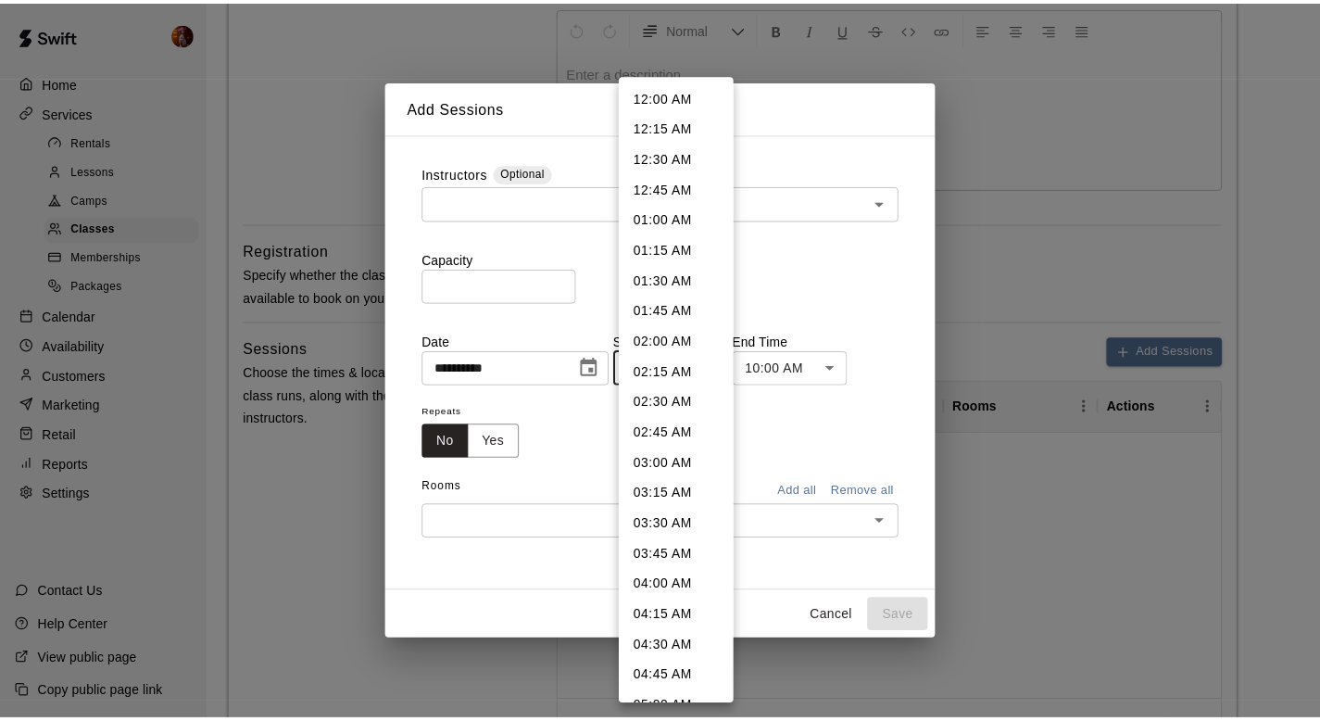
scroll to position [808, 0]
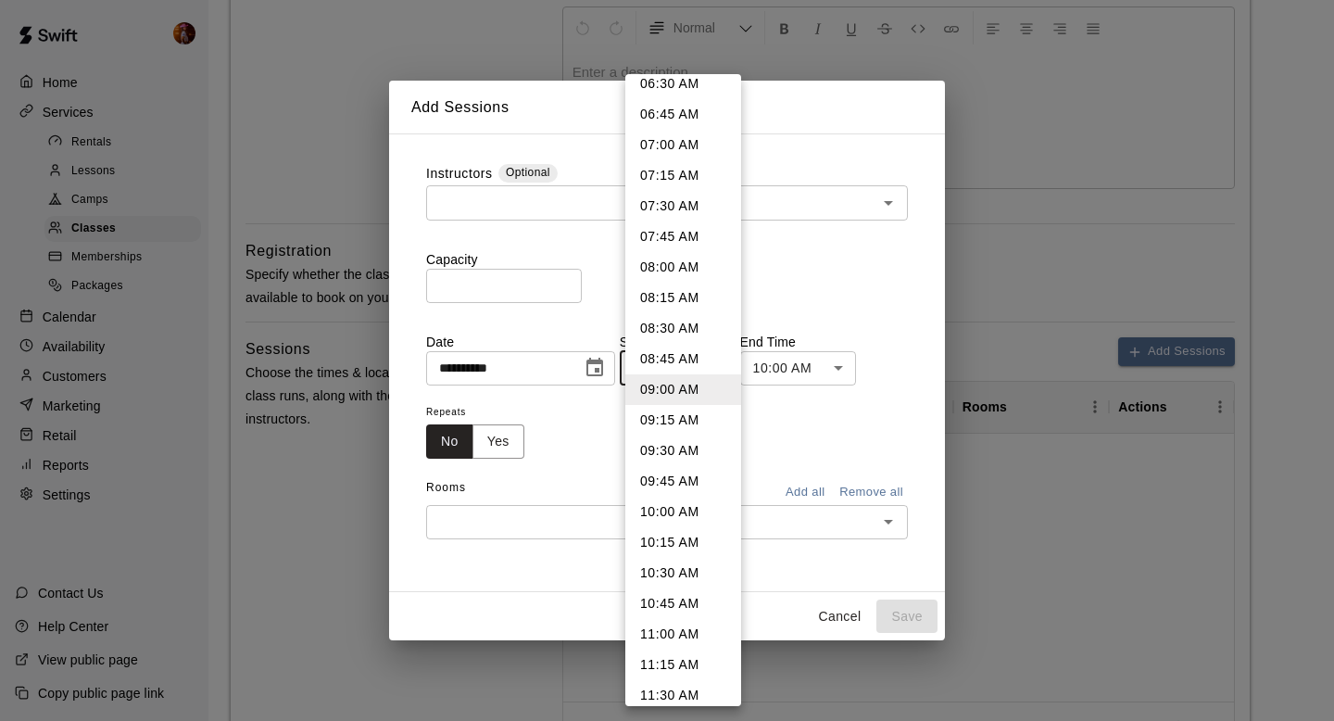
click at [691, 446] on li "09:30 AM" at bounding box center [683, 450] width 116 height 31
type input "********"
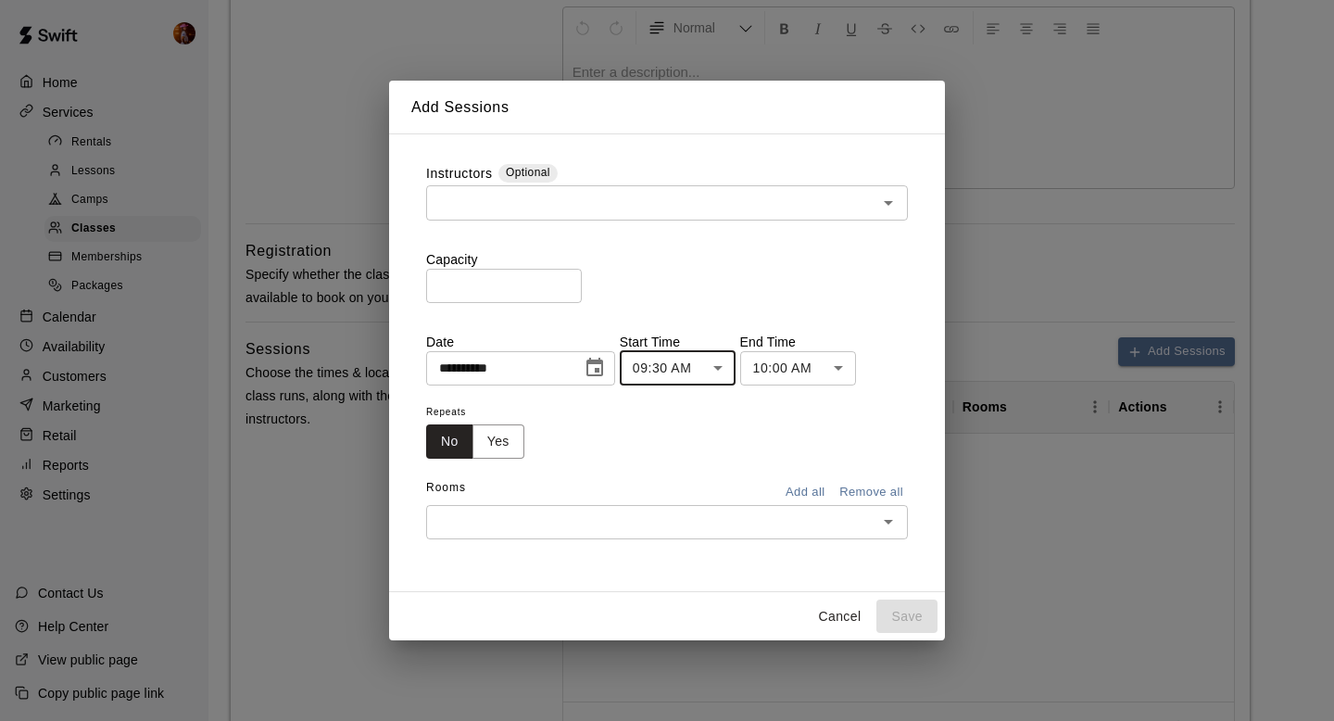
click at [809, 370] on body "**********" at bounding box center [667, 398] width 1334 height 1573
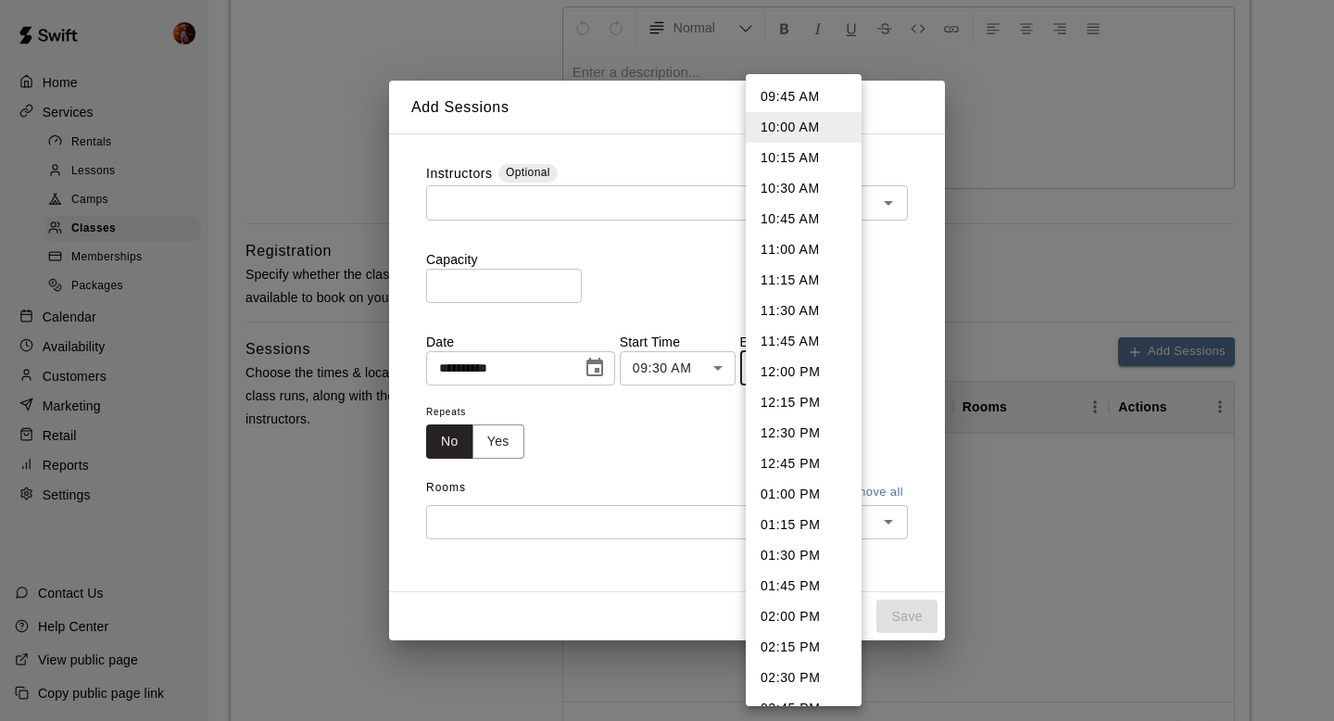
click at [811, 301] on li "11:30 AM" at bounding box center [804, 310] width 116 height 31
type input "********"
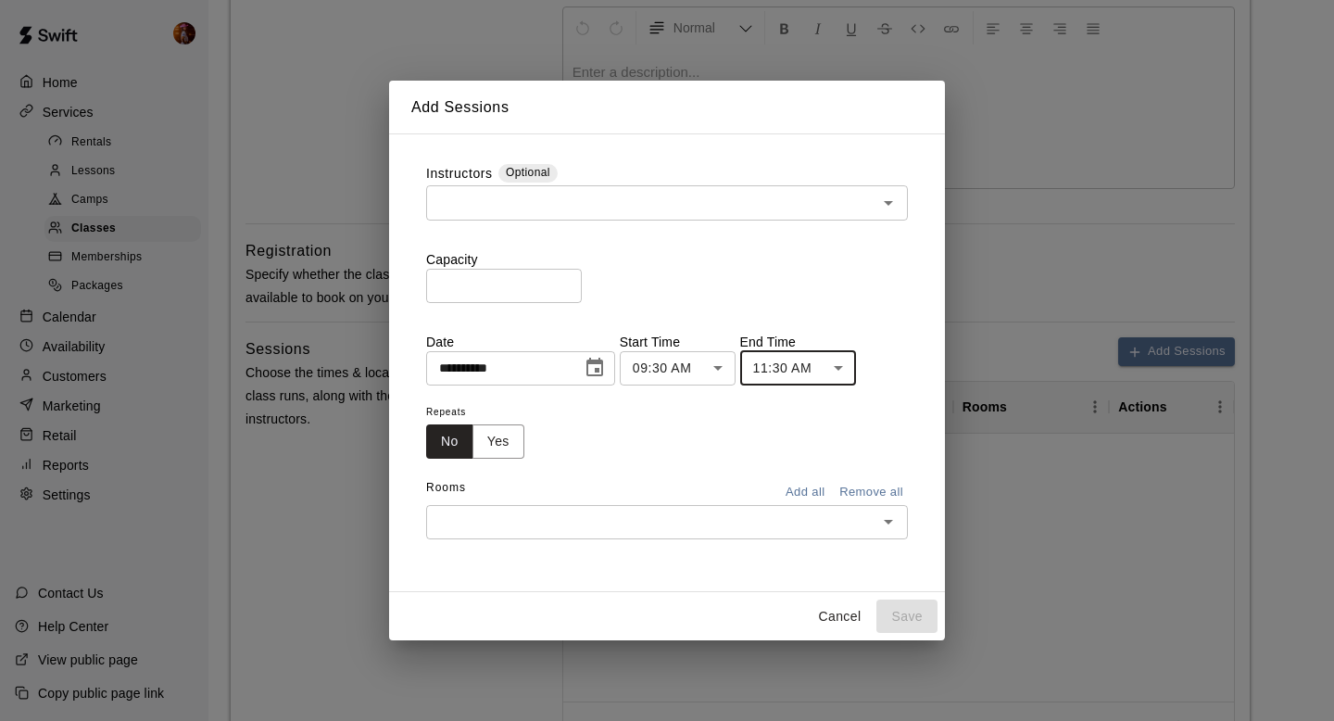
click at [710, 511] on input "text" at bounding box center [652, 521] width 440 height 23
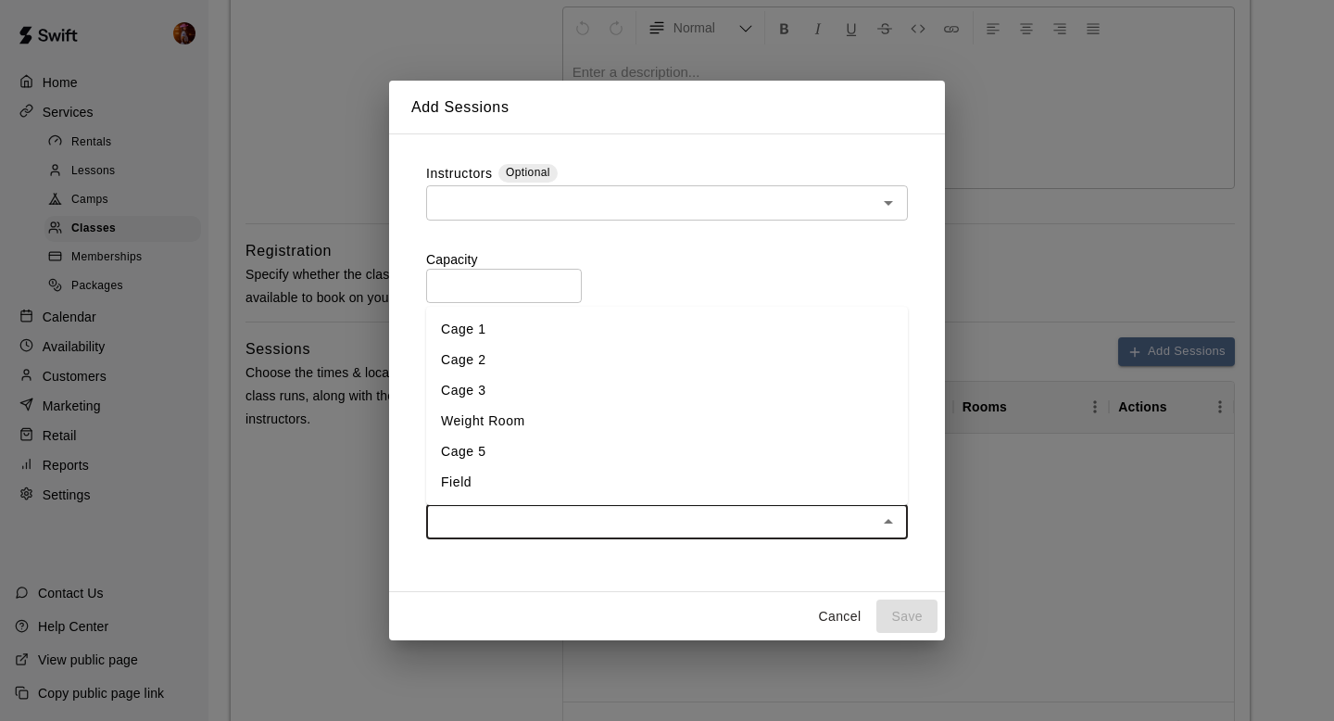
click at [520, 479] on li "Field" at bounding box center [667, 482] width 482 height 31
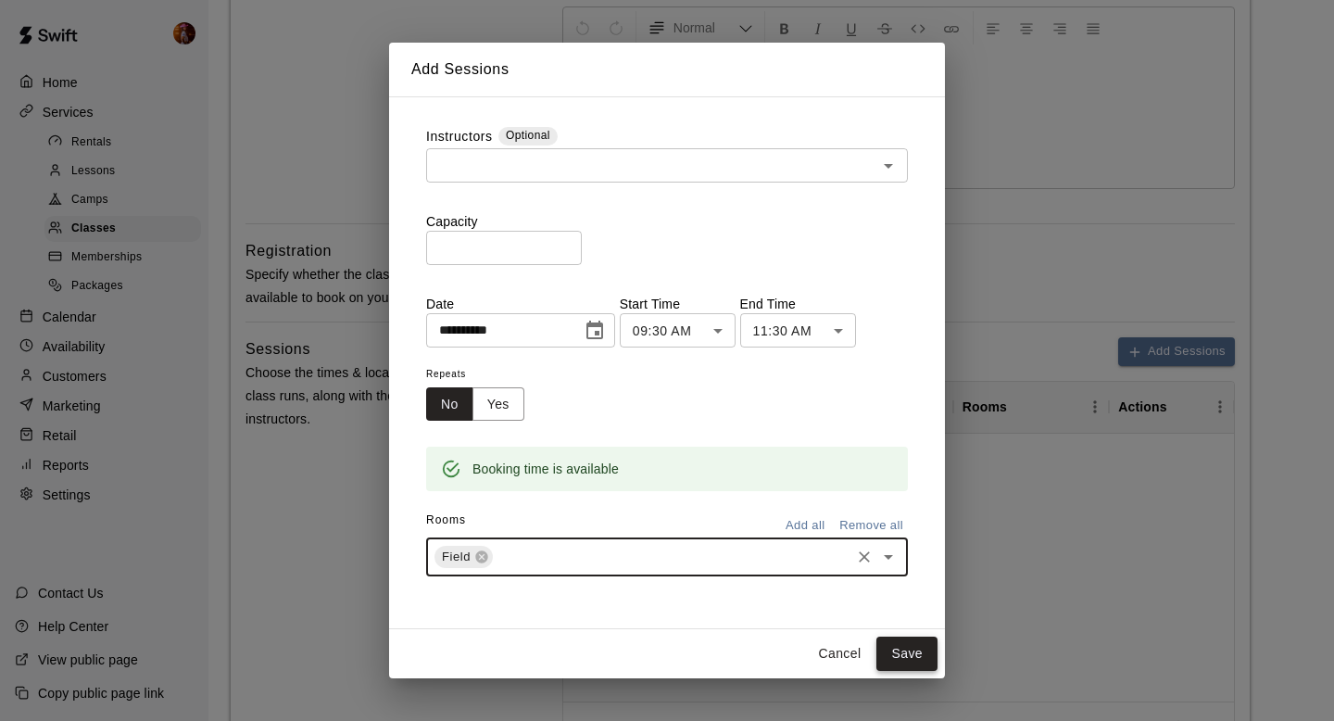
click at [913, 655] on button "Save" at bounding box center [906, 653] width 61 height 34
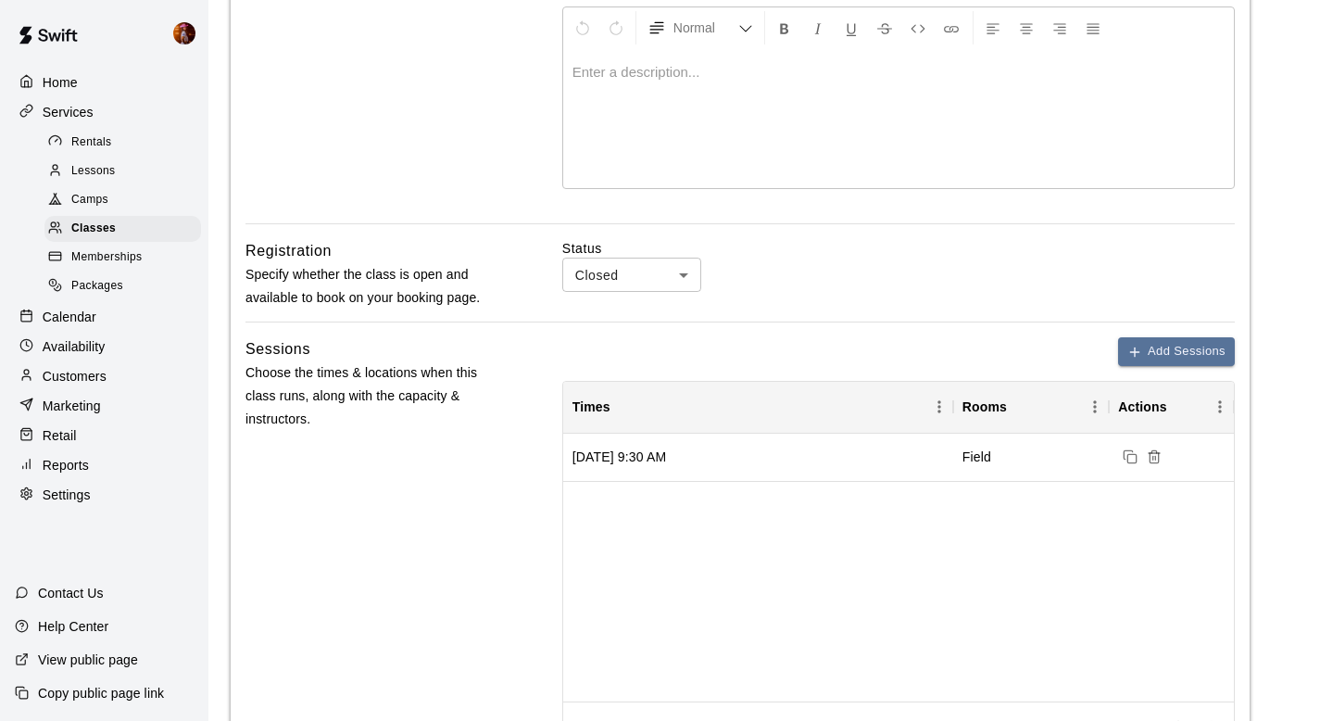
scroll to position [852, 0]
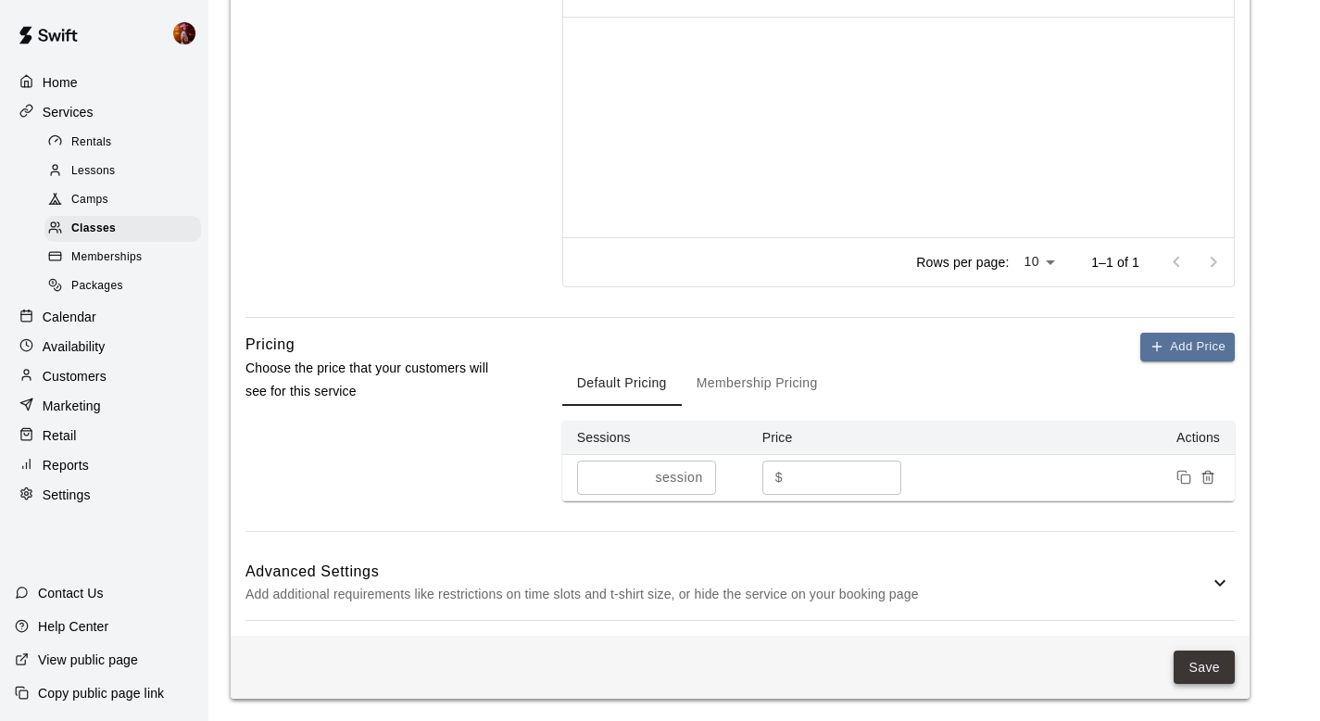
click at [1180, 658] on button "Save" at bounding box center [1204, 667] width 61 height 34
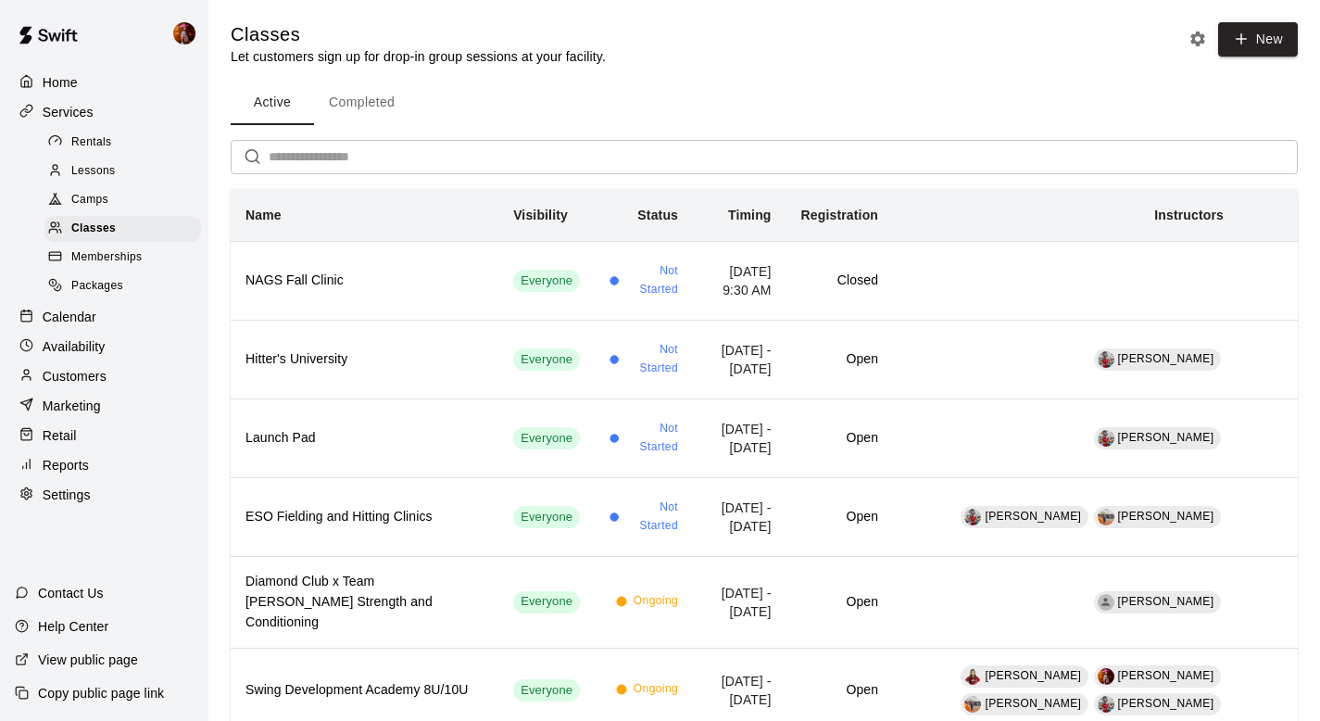
click at [121, 317] on div "Calendar" at bounding box center [104, 317] width 179 height 28
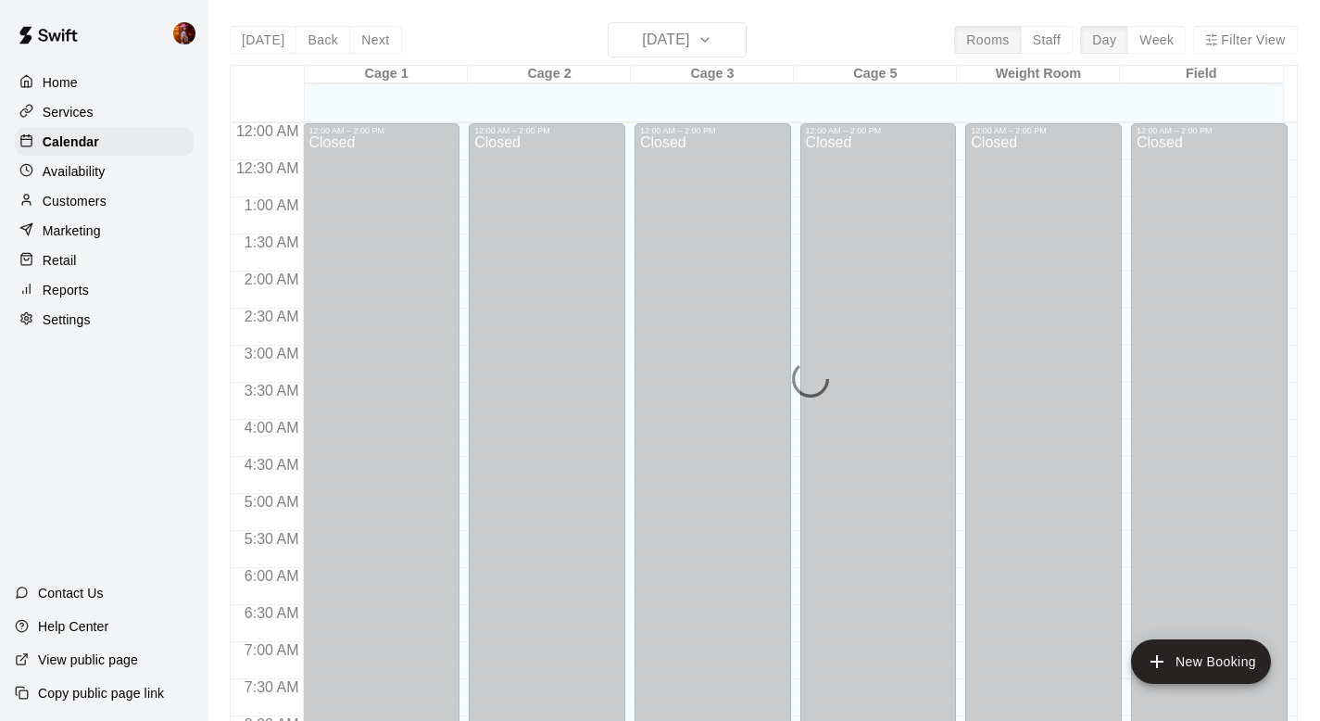
click at [677, 33] on div "Today Back Next Friday Sep 19 Rooms Staff Day Week Filter View Cage 1 19 Fri Ca…" at bounding box center [764, 382] width 1068 height 721
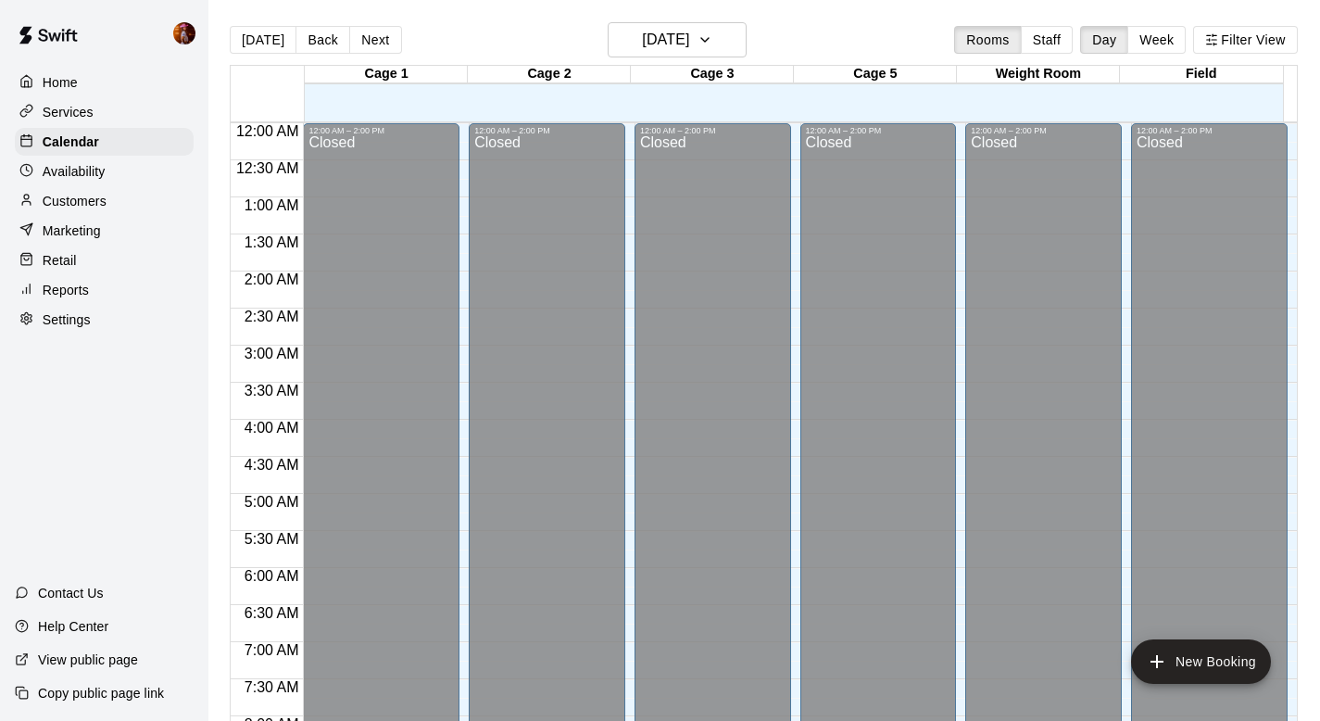
scroll to position [872, 0]
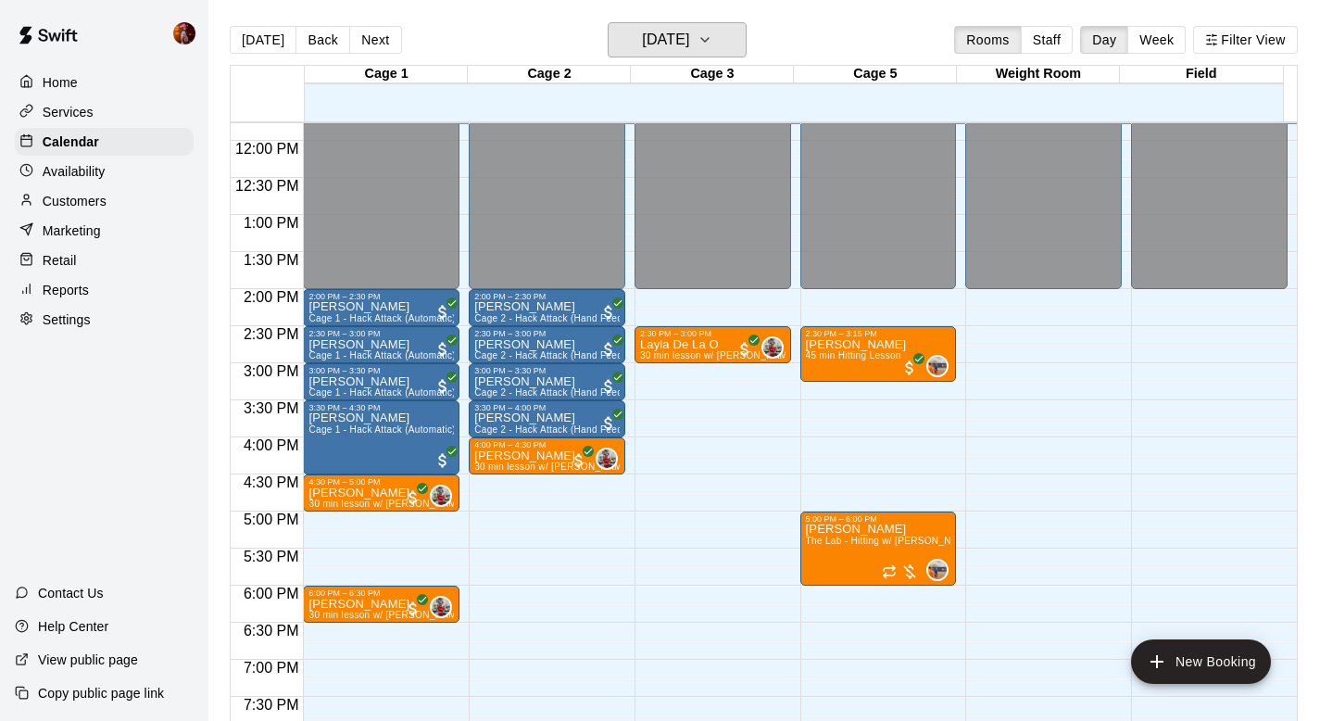
click at [677, 33] on h6 "Friday Sep 19" at bounding box center [665, 40] width 47 height 26
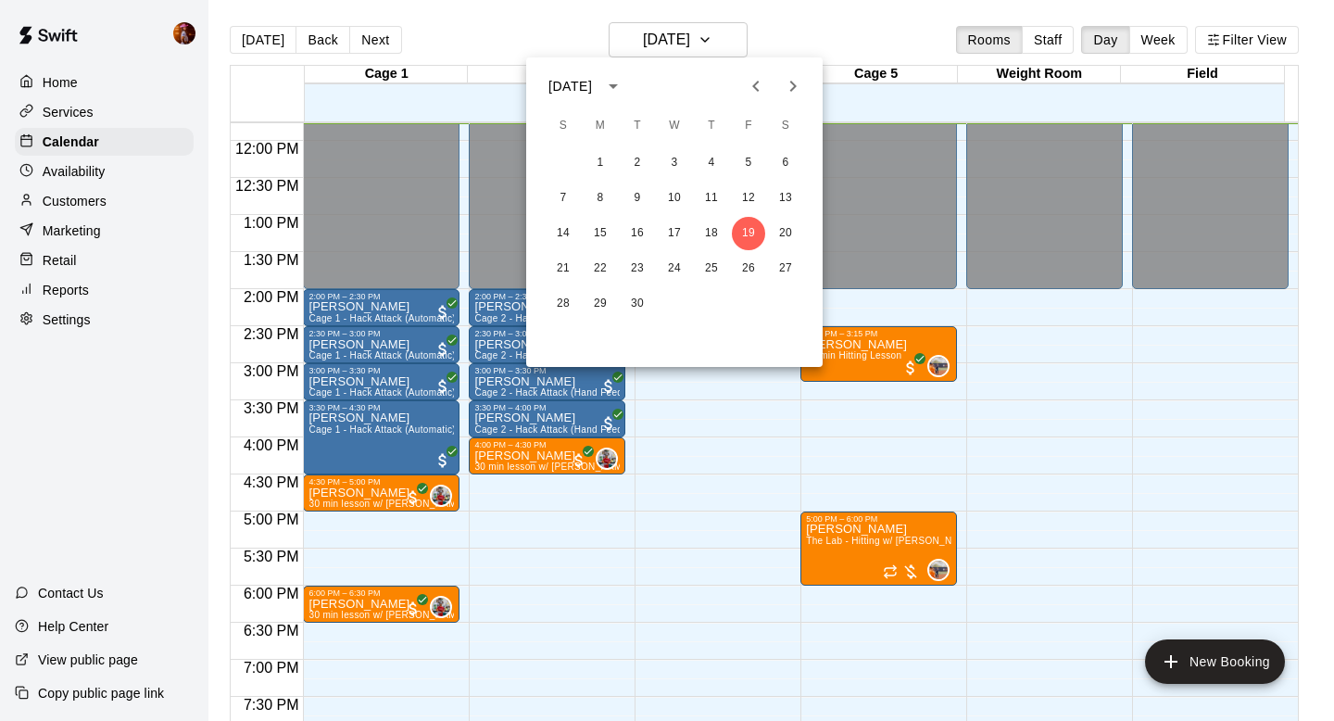
click at [785, 85] on icon "Next month" at bounding box center [793, 86] width 22 height 22
click at [565, 272] on button "19" at bounding box center [563, 268] width 33 height 33
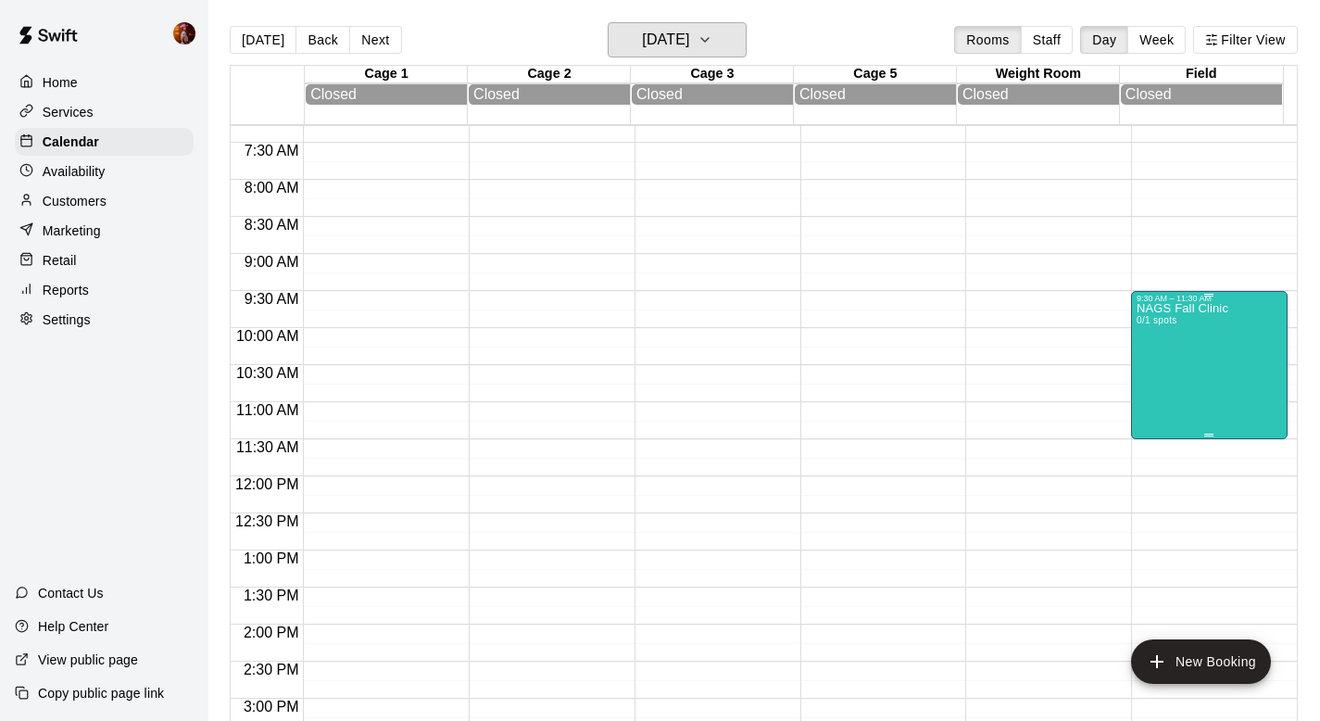
scroll to position [531, 0]
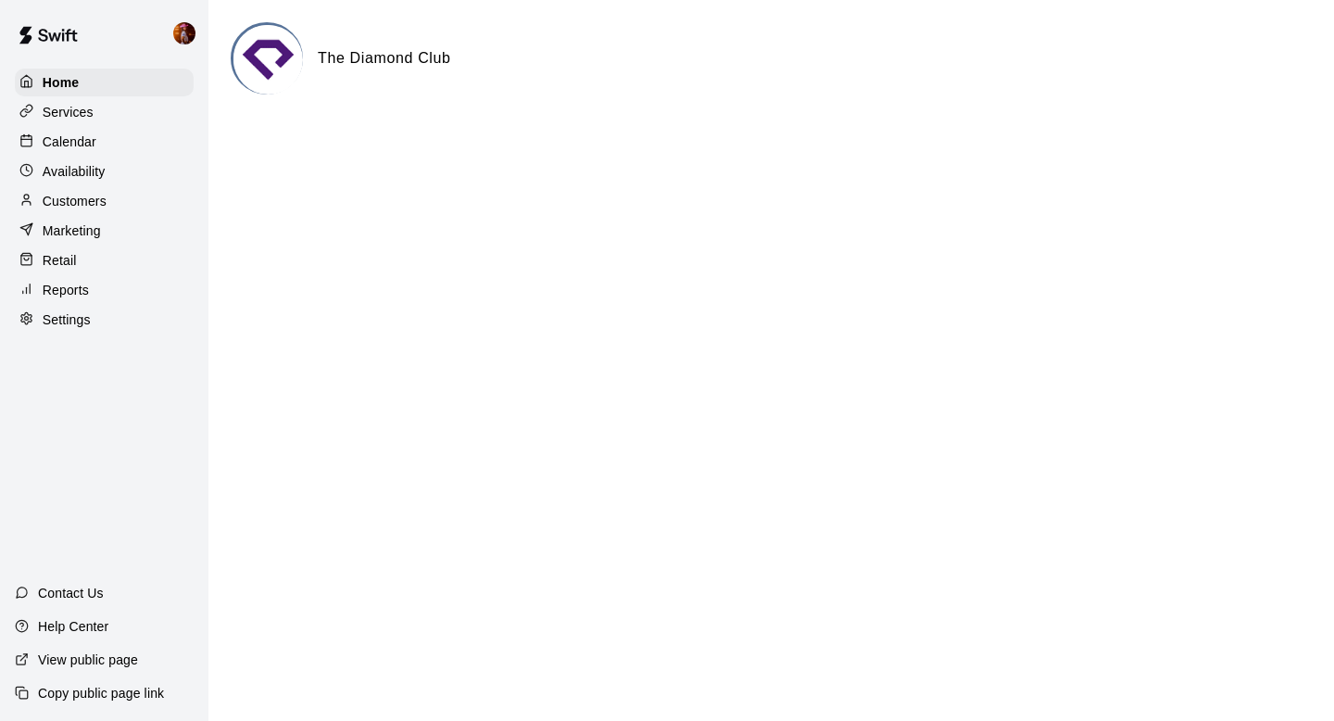
click at [94, 110] on div "Services" at bounding box center [104, 112] width 179 height 28
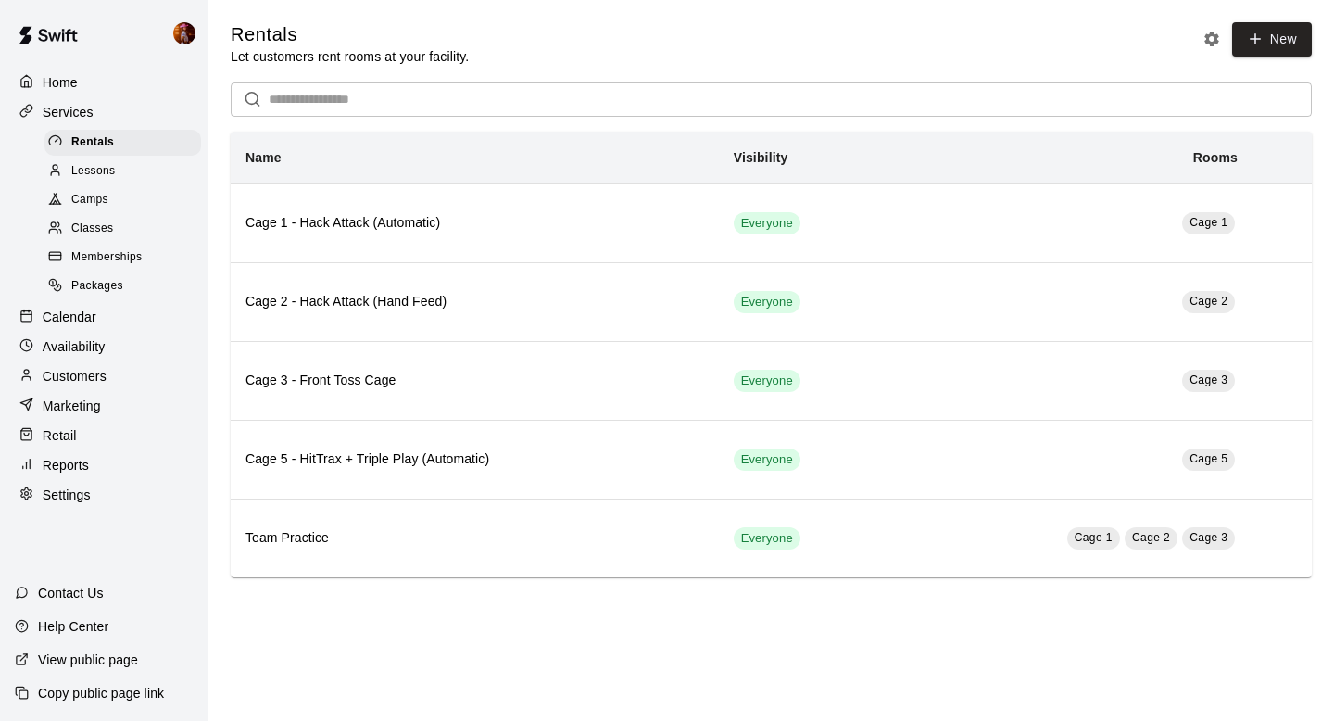
click at [122, 230] on div "Classes" at bounding box center [122, 229] width 157 height 26
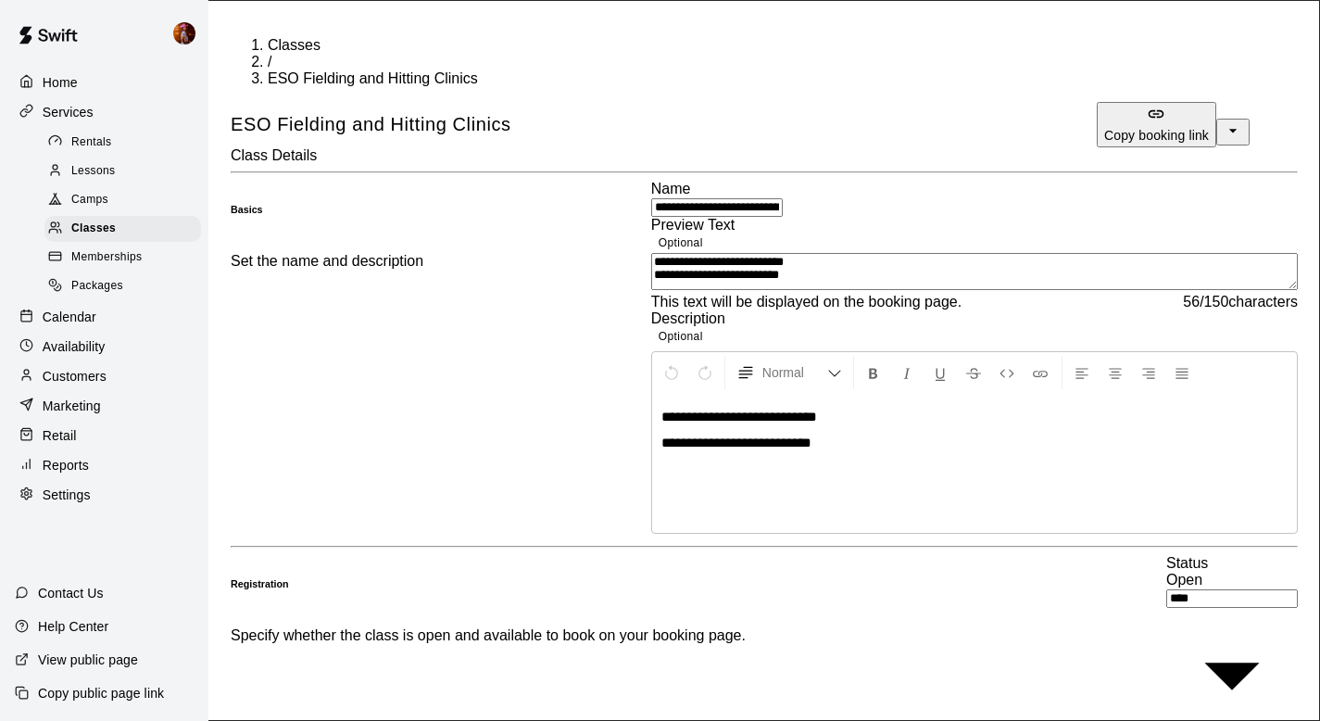
click at [84, 371] on p "Customers" at bounding box center [75, 376] width 64 height 19
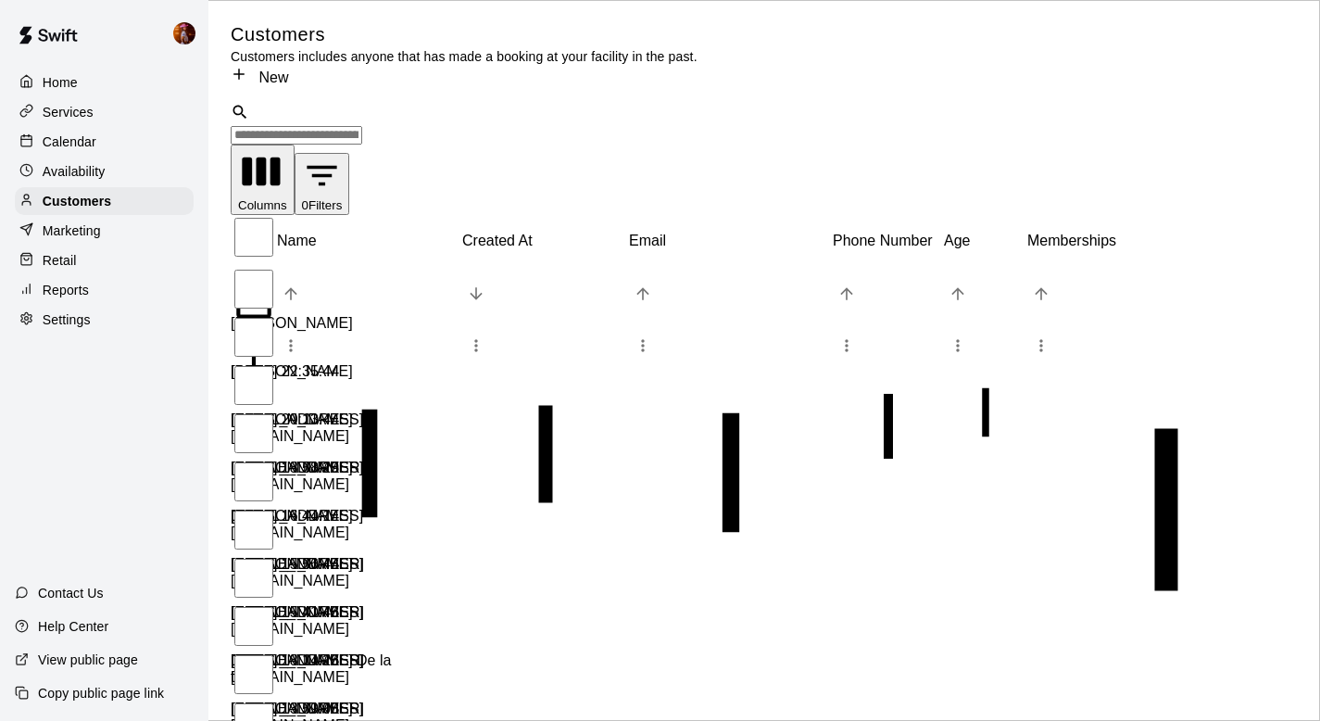
click at [362, 126] on input "Search customers by name or email" at bounding box center [297, 135] width 132 height 19
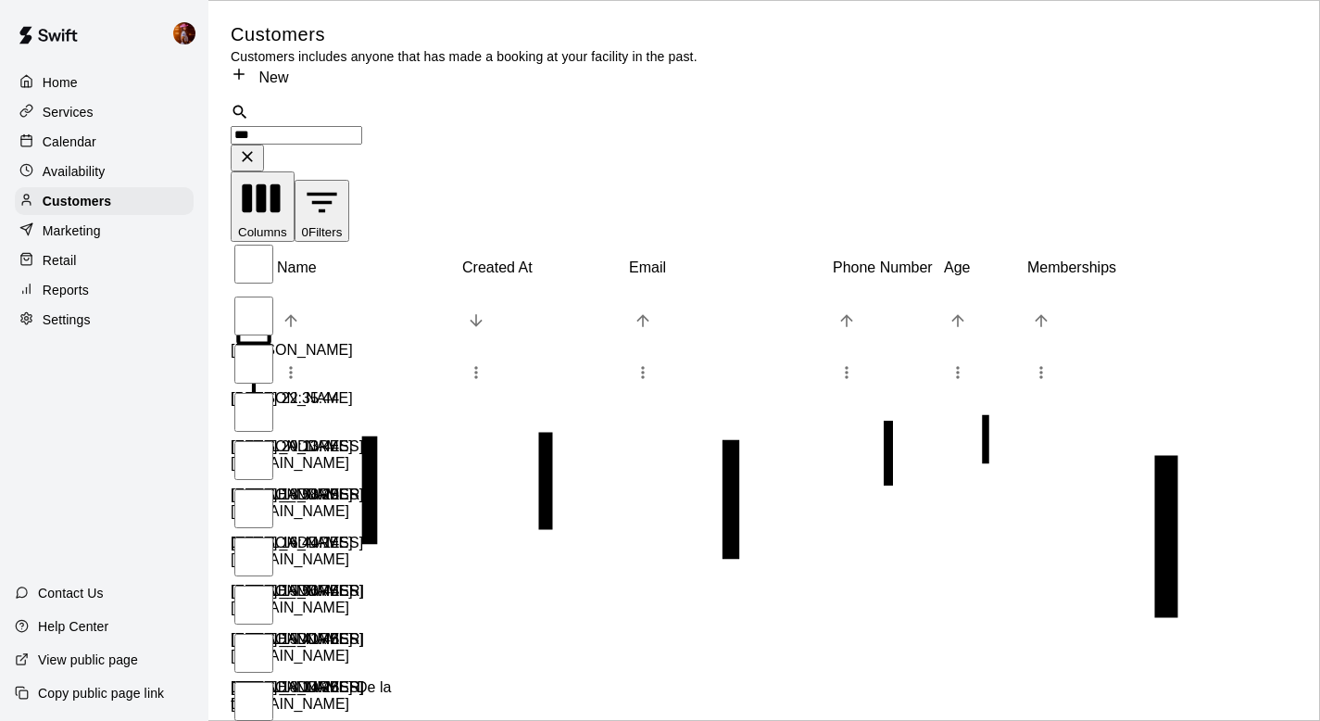
type input "****"
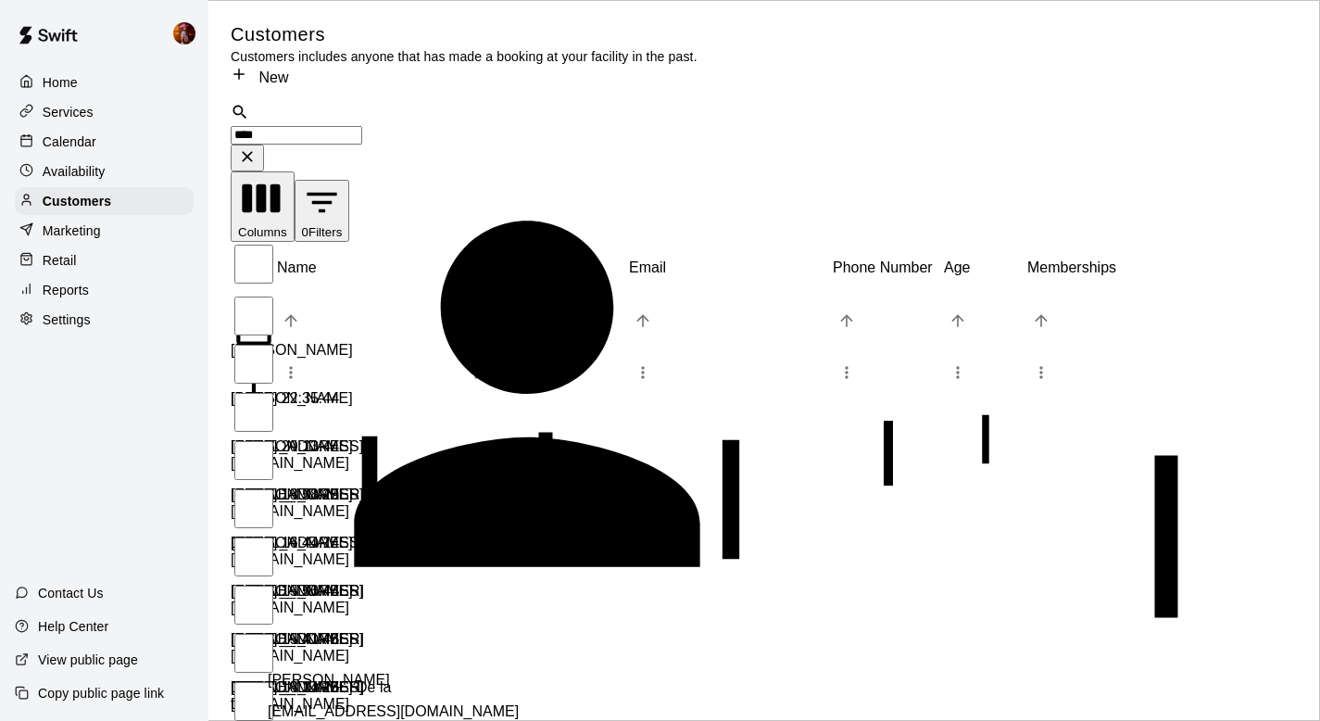
click at [374, 657] on div "[PERSON_NAME] [EMAIL_ADDRESS][DOMAIN_NAME]" at bounding box center [527, 688] width 519 height 63
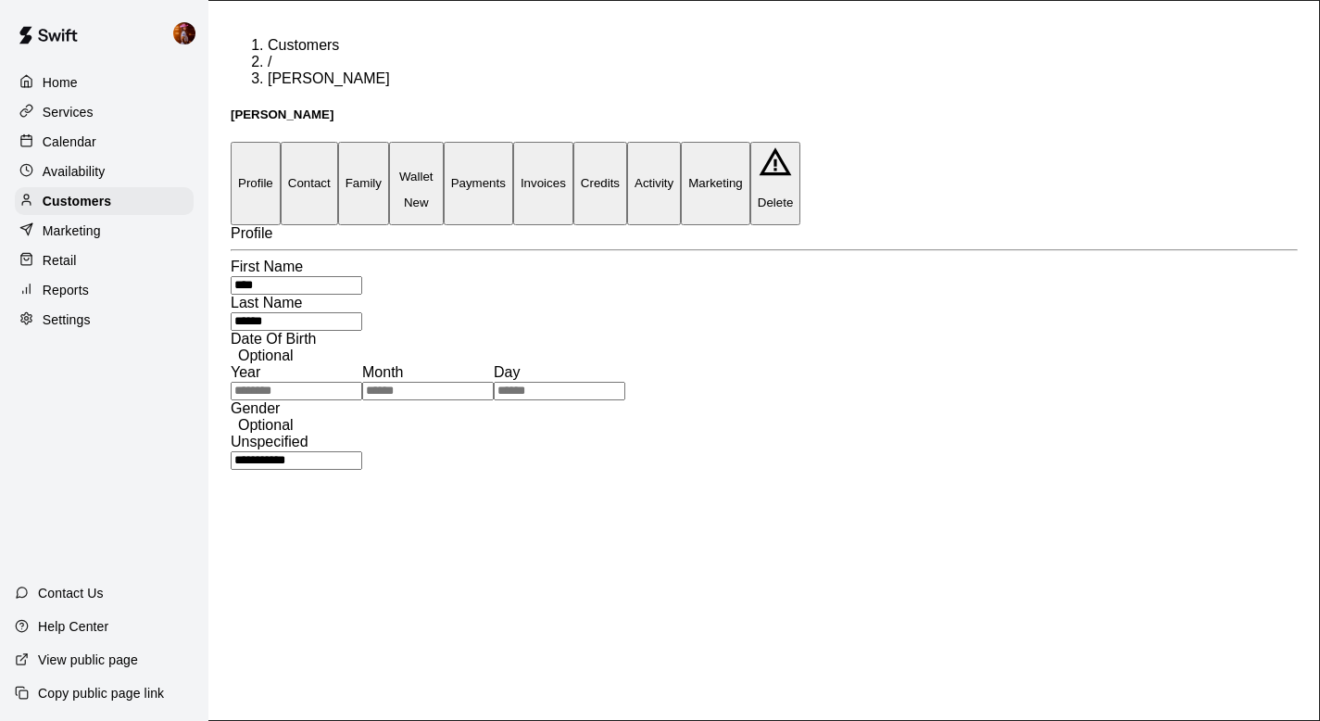
click at [627, 142] on button "Credits" at bounding box center [600, 183] width 54 height 82
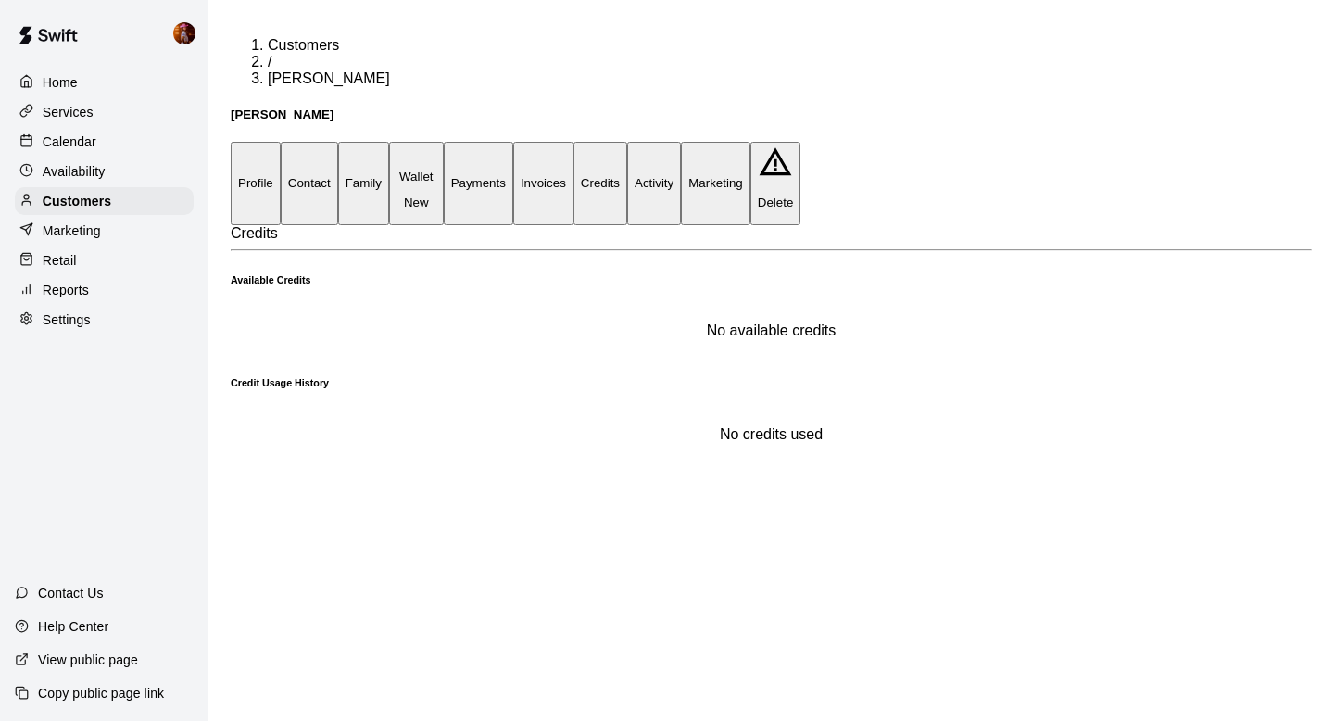
click at [389, 142] on button "Family" at bounding box center [363, 183] width 51 height 82
